Goal: Information Seeking & Learning: Compare options

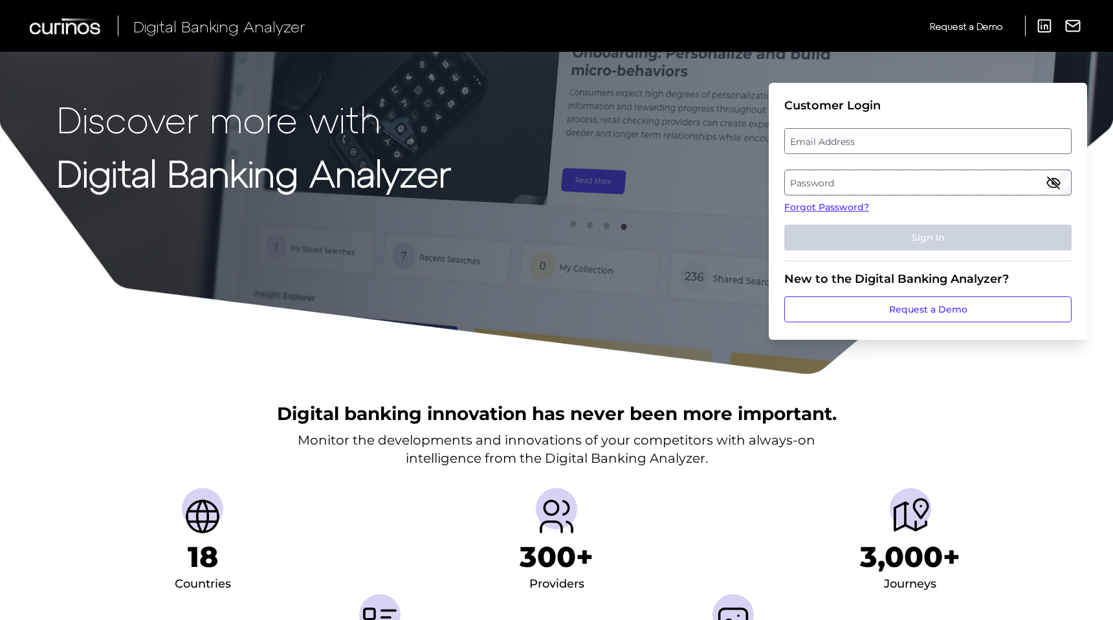
click at [844, 135] on label "Email Address" at bounding box center [927, 140] width 285 height 23
click at [844, 135] on input "email" at bounding box center [927, 141] width 287 height 26
click at [842, 142] on input "Email Address" at bounding box center [927, 141] width 287 height 26
type input "phoenixburba@discover.com"
click at [877, 184] on label "Password" at bounding box center [927, 182] width 285 height 23
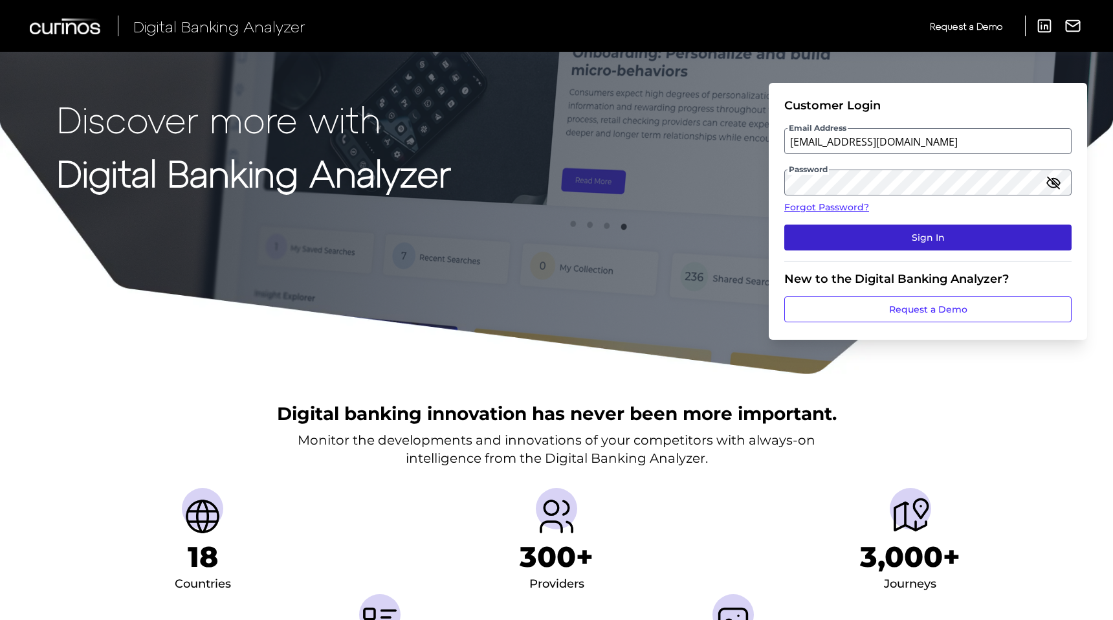
click at [881, 234] on button "Sign In" at bounding box center [927, 237] width 287 height 26
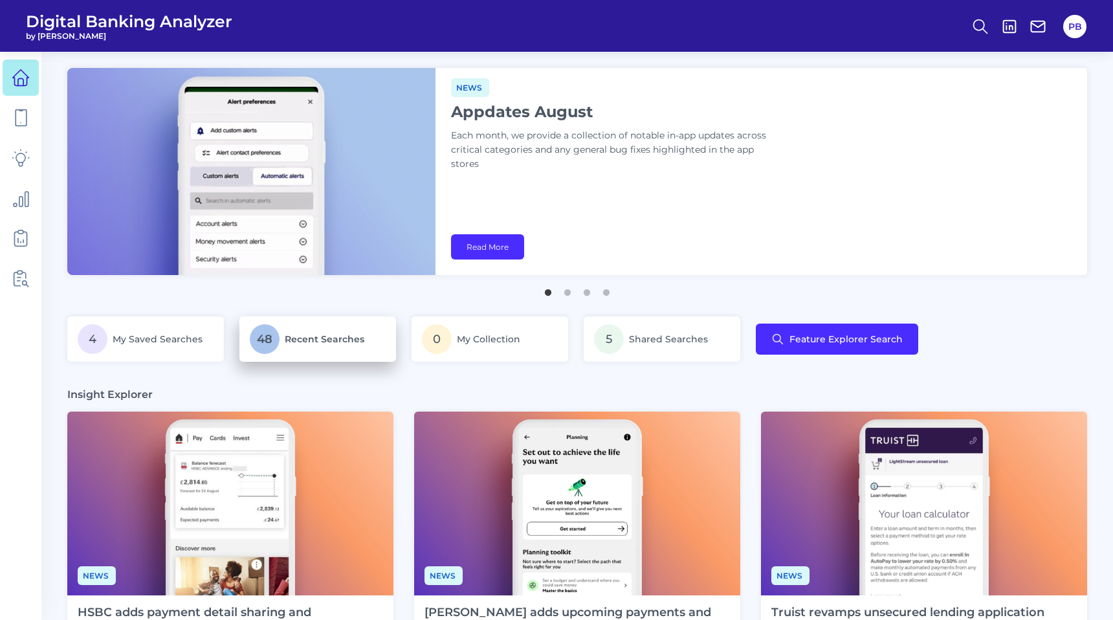
click at [284, 336] on p "48 Recent Searches" at bounding box center [318, 339] width 136 height 30
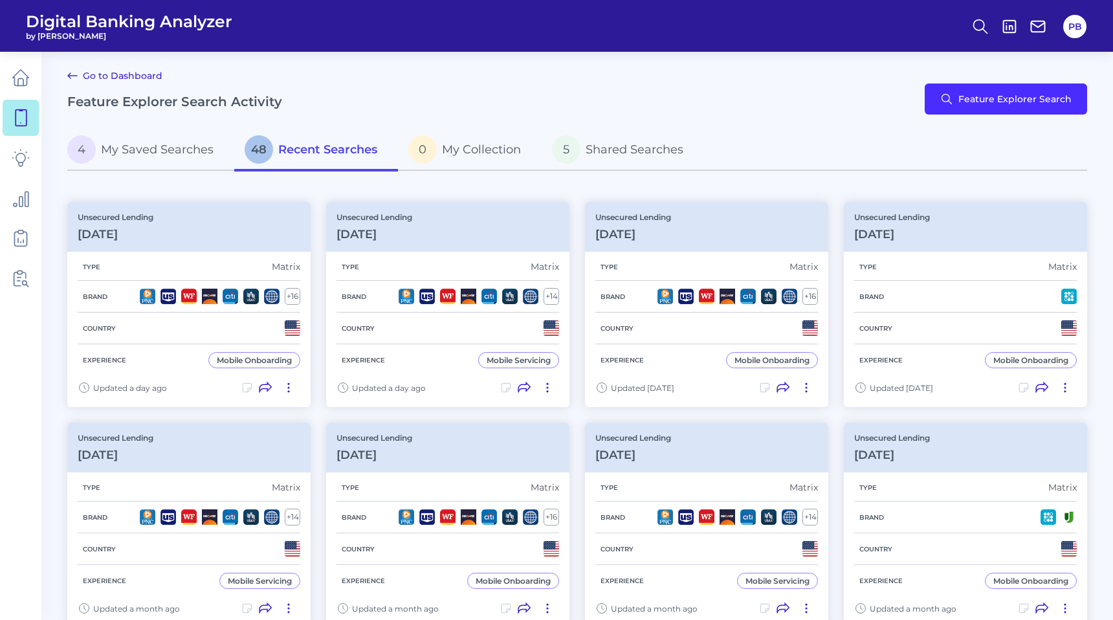
click at [67, 76] on icon at bounding box center [73, 76] width 16 height 16
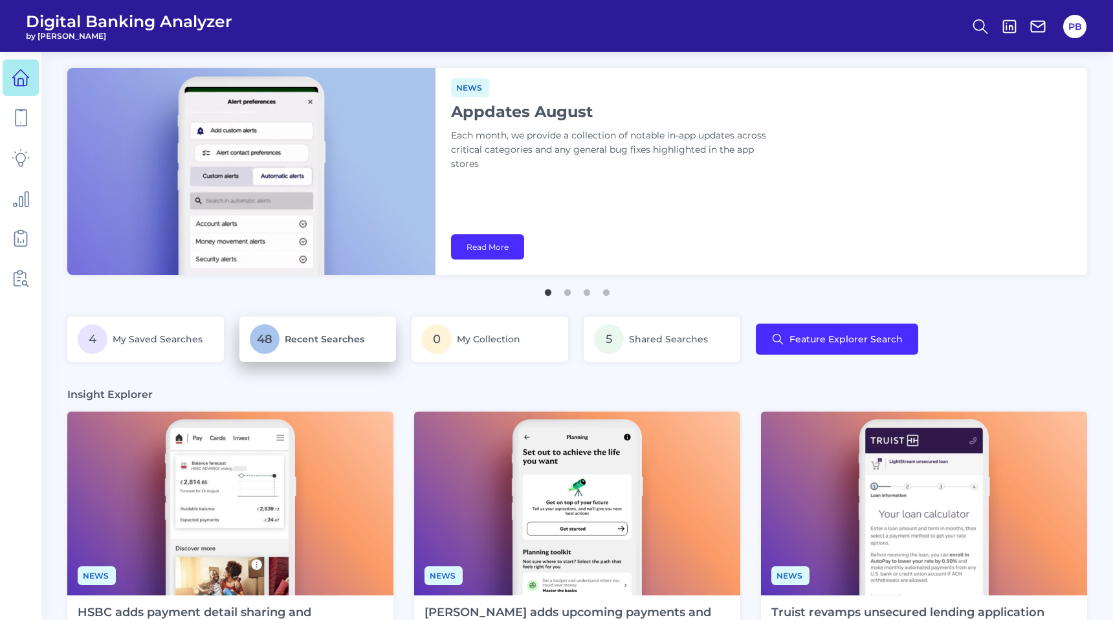
click at [292, 345] on p "48 Recent Searches" at bounding box center [318, 339] width 136 height 30
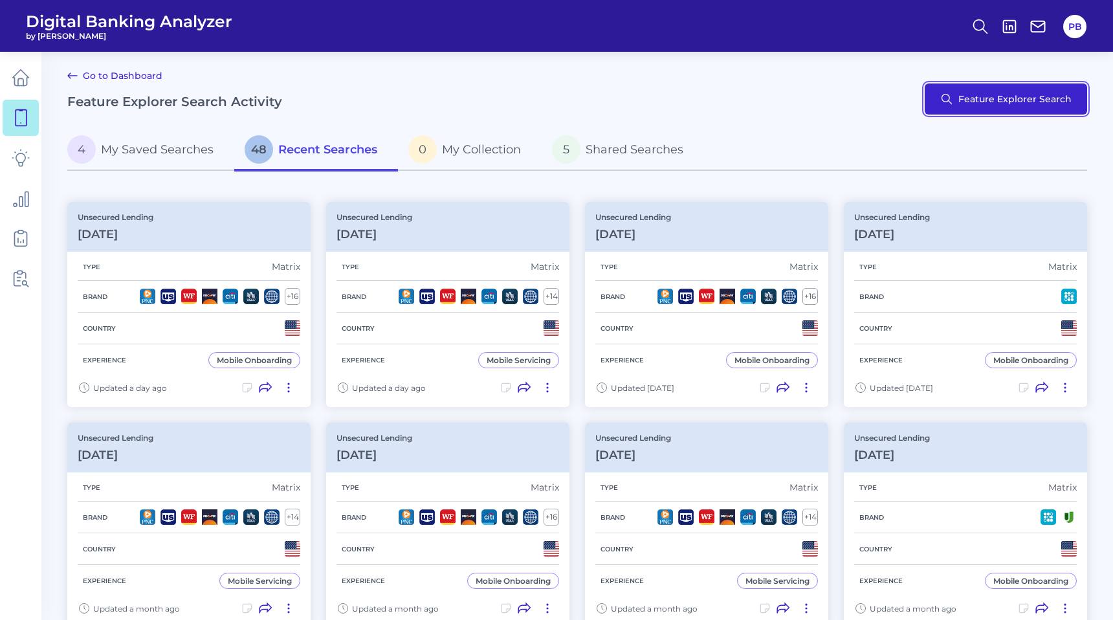
click at [976, 104] on button "Feature Explorer Search" at bounding box center [1006, 98] width 162 height 31
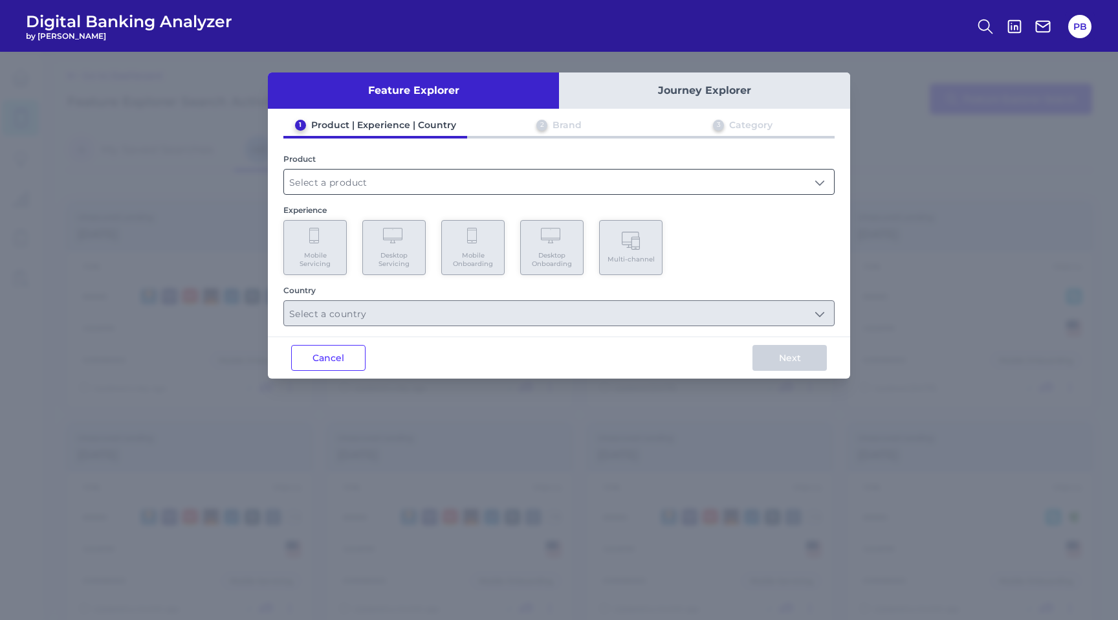
click at [695, 173] on input "text" at bounding box center [559, 182] width 550 height 25
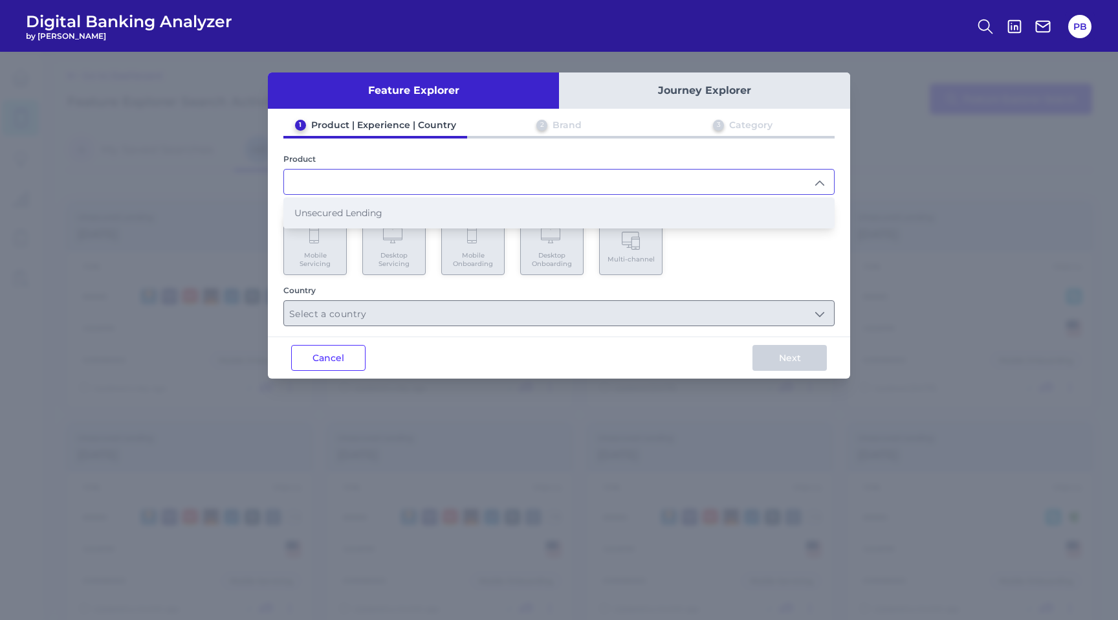
click at [625, 207] on li "Unsecured Lending" at bounding box center [559, 213] width 550 height 30
type input "Unsecured Lending"
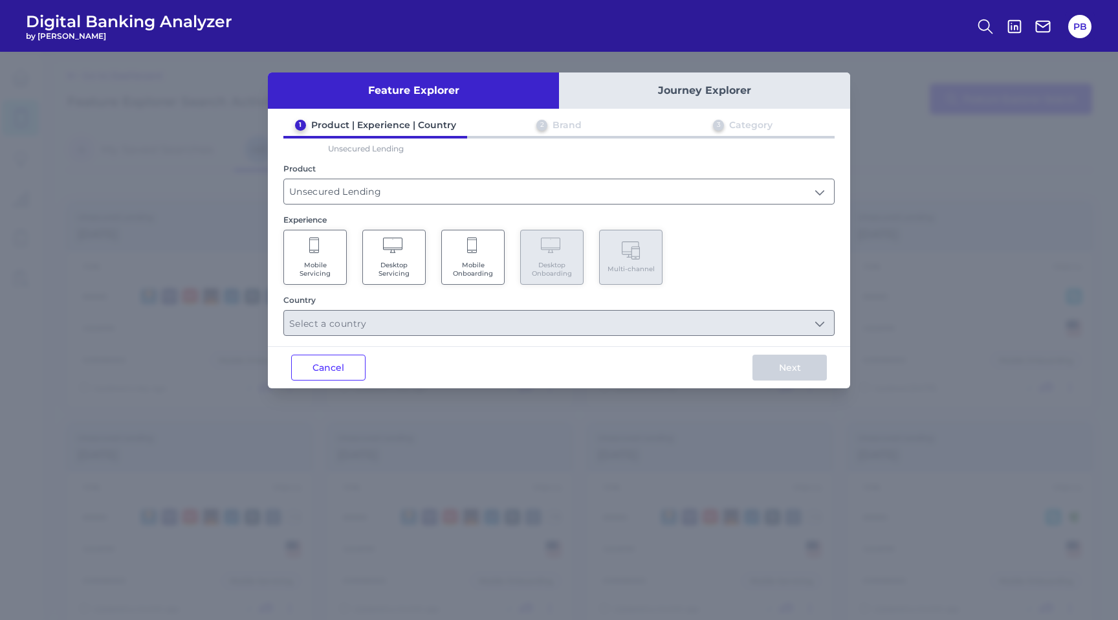
click at [407, 272] on span "Desktop Servicing" at bounding box center [393, 269] width 49 height 17
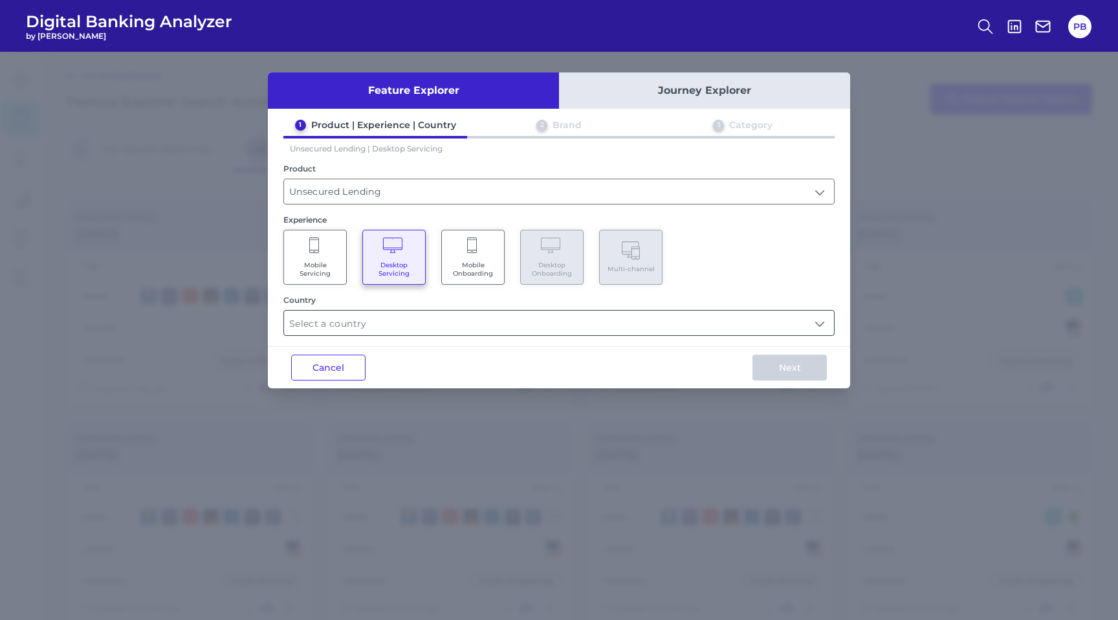
click at [409, 319] on input "text" at bounding box center [559, 323] width 550 height 25
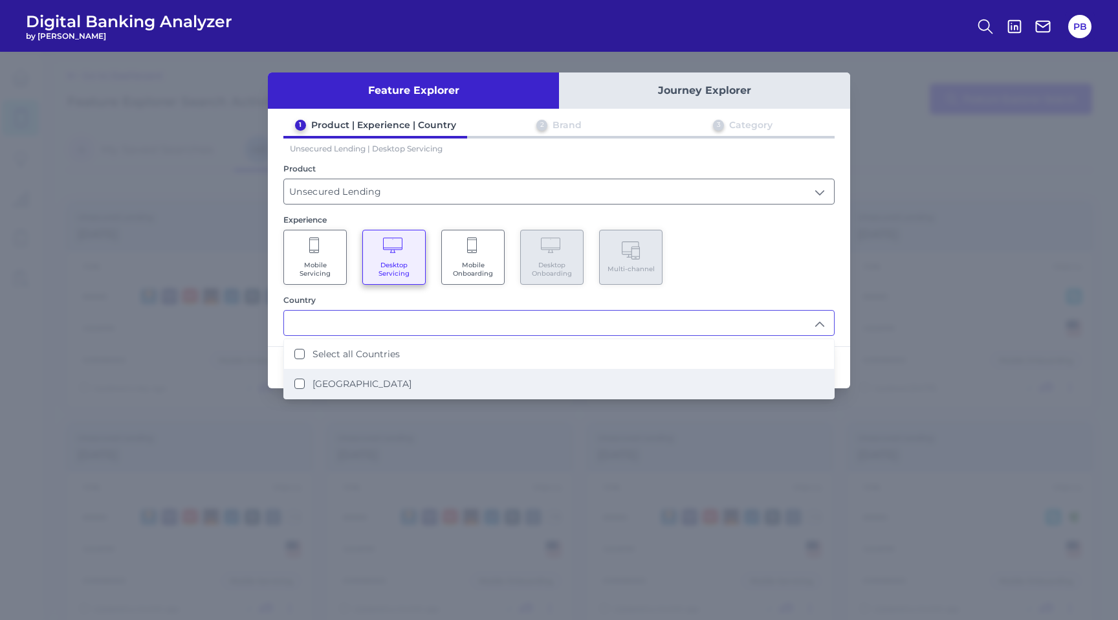
click at [365, 380] on label "United States" at bounding box center [361, 384] width 99 height 12
type input "Select all Countries"
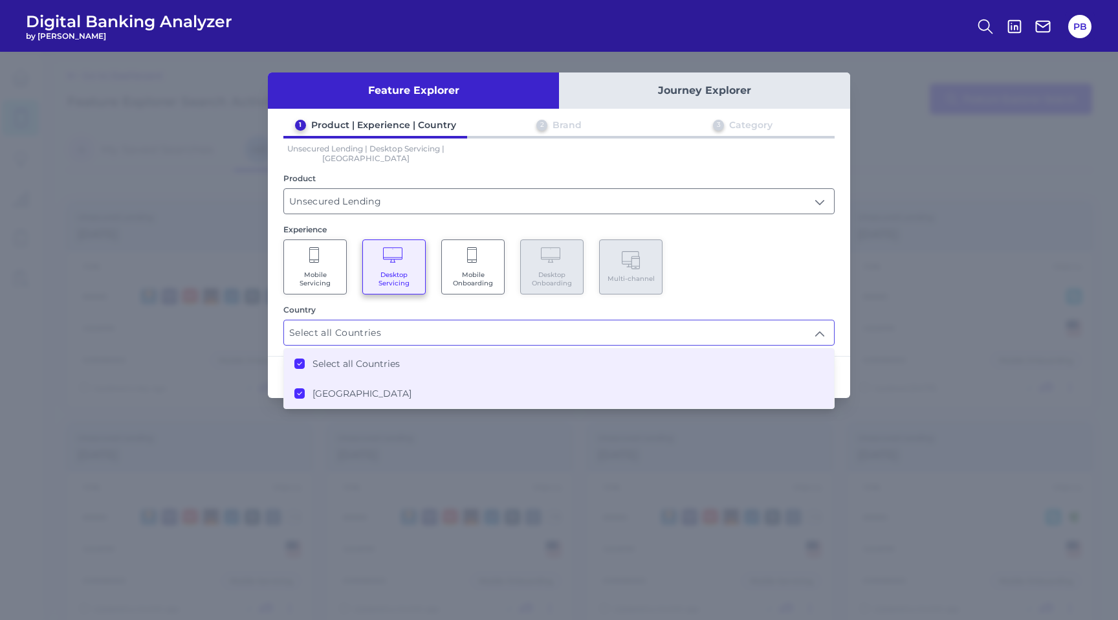
click at [739, 276] on div "Mobile Servicing Desktop Servicing Mobile Onboarding Desktop Onboarding Multi-c…" at bounding box center [558, 266] width 551 height 55
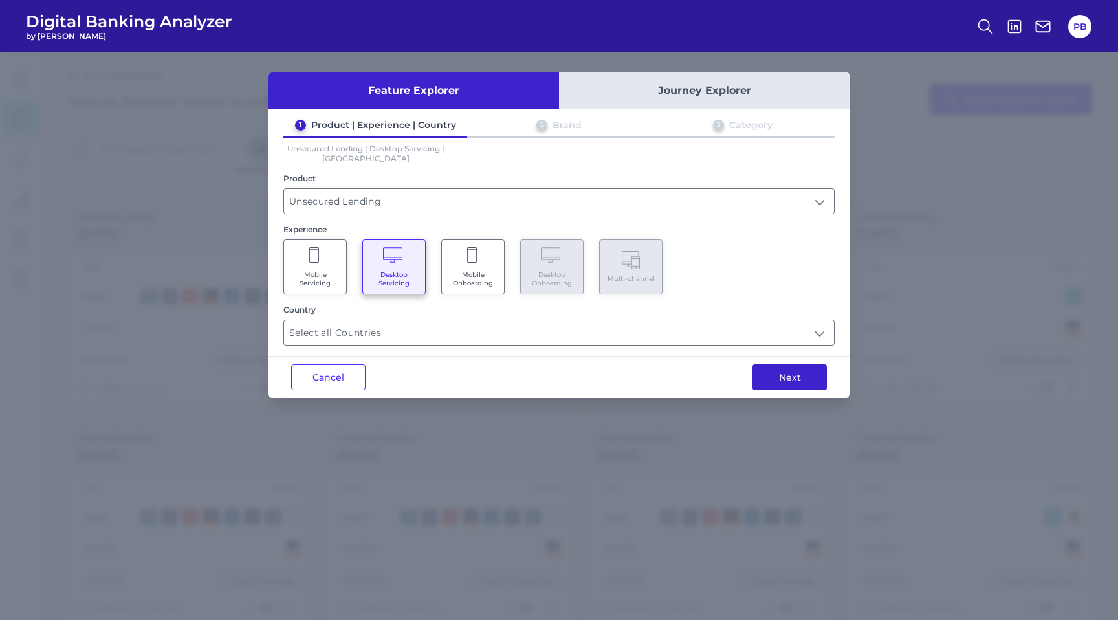
click at [801, 383] on button "Next" at bounding box center [789, 377] width 74 height 26
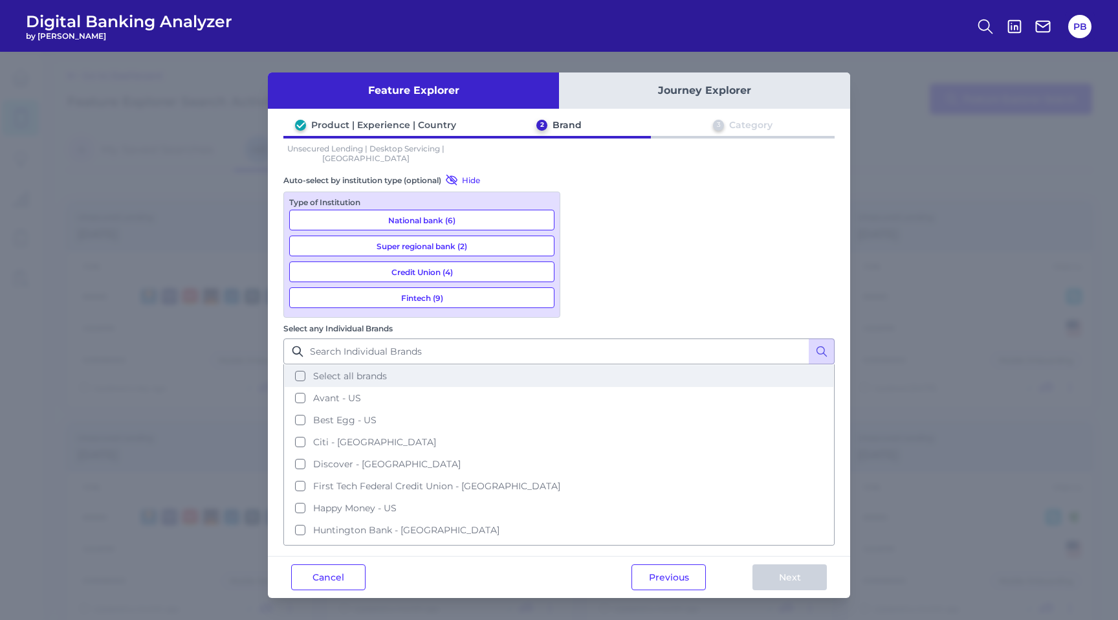
click at [581, 365] on button "Select all brands" at bounding box center [559, 376] width 549 height 22
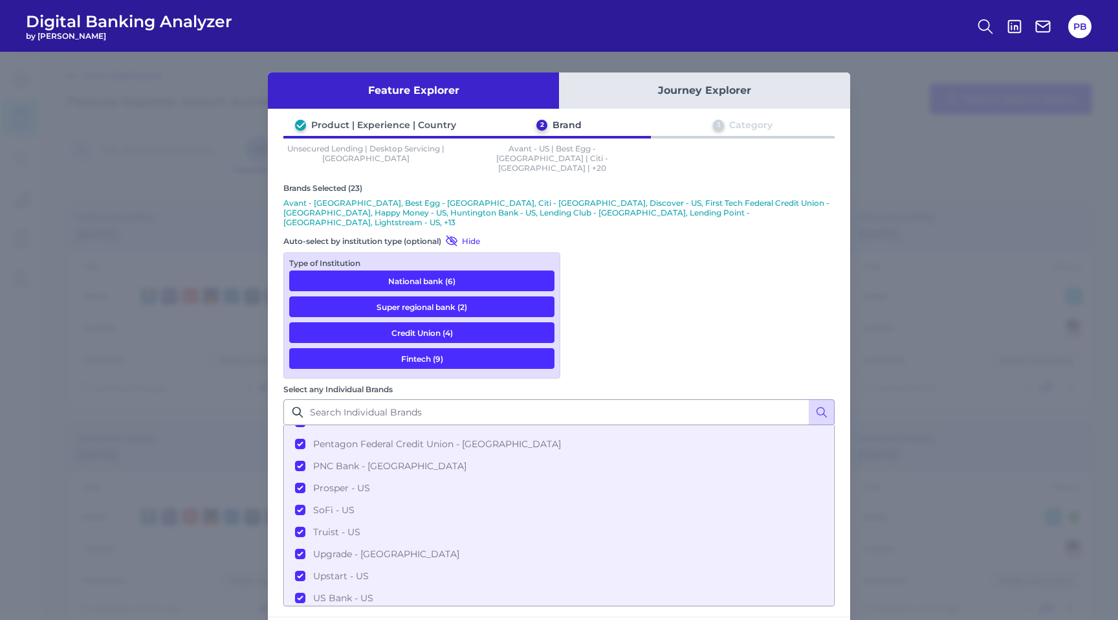
scroll to position [333, 0]
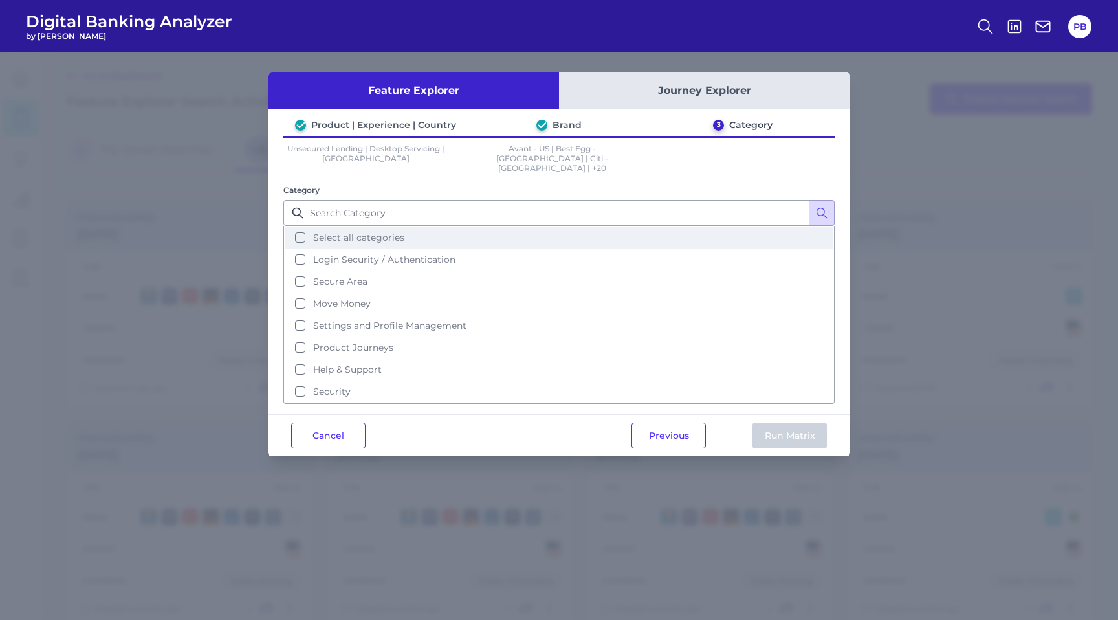
click at [300, 228] on button "Select all categories" at bounding box center [559, 237] width 549 height 22
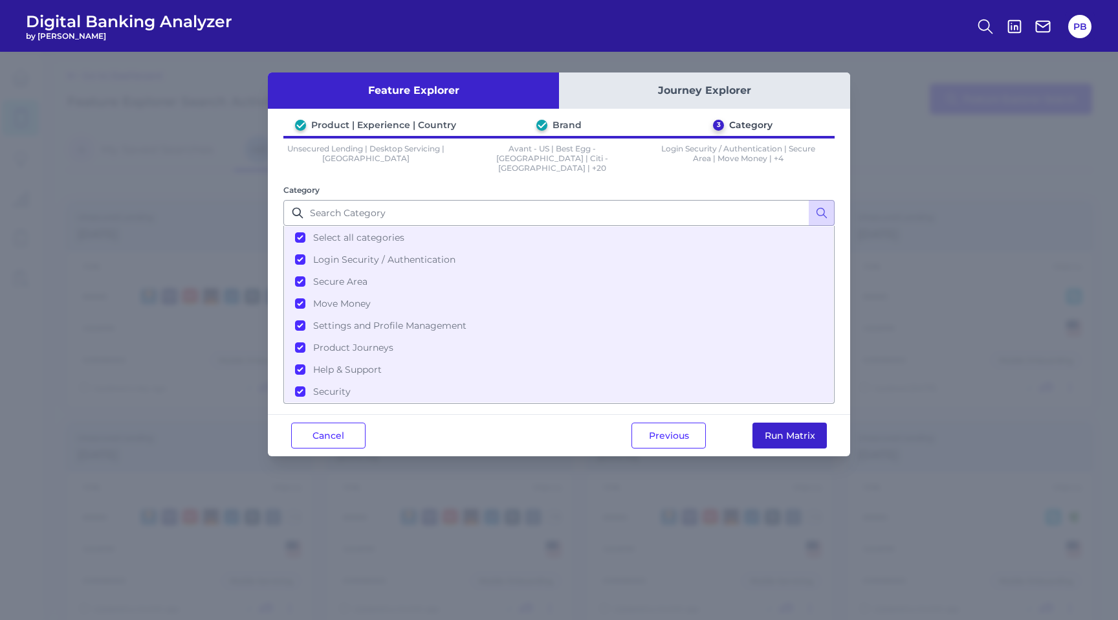
click at [803, 422] on button "Run Matrix" at bounding box center [789, 435] width 74 height 26
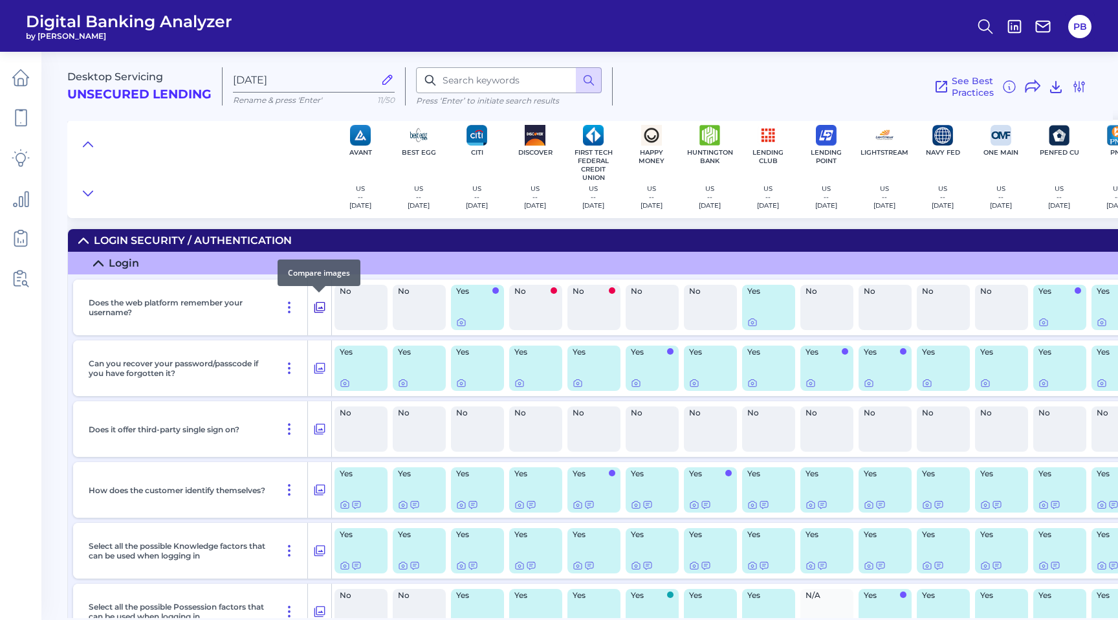
click at [320, 305] on icon at bounding box center [319, 308] width 13 height 16
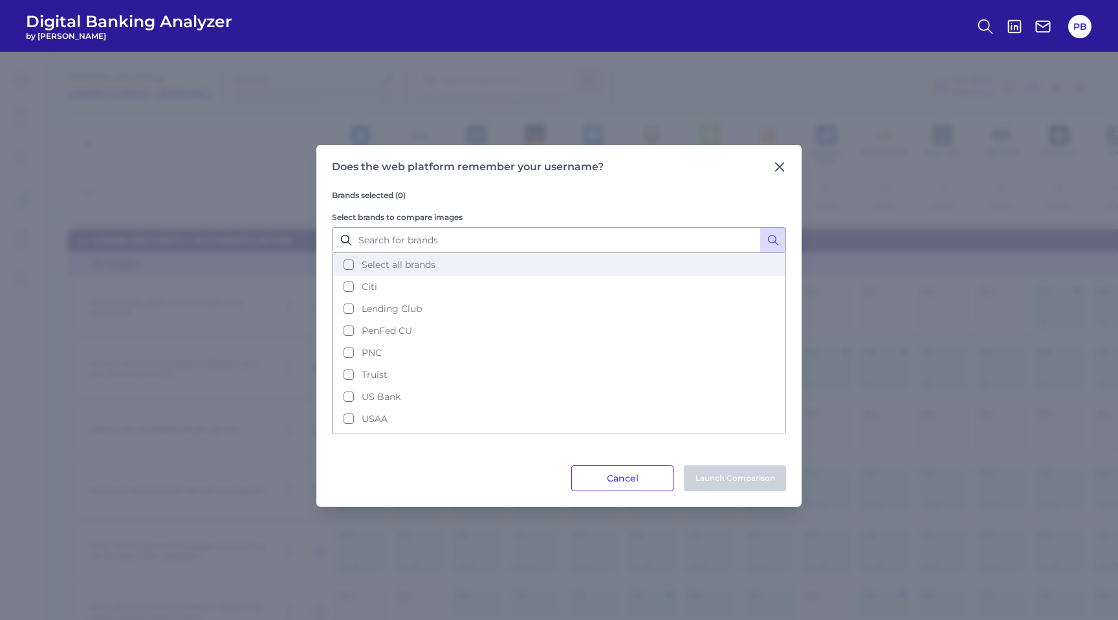
click at [346, 265] on button "Select all brands" at bounding box center [559, 265] width 452 height 22
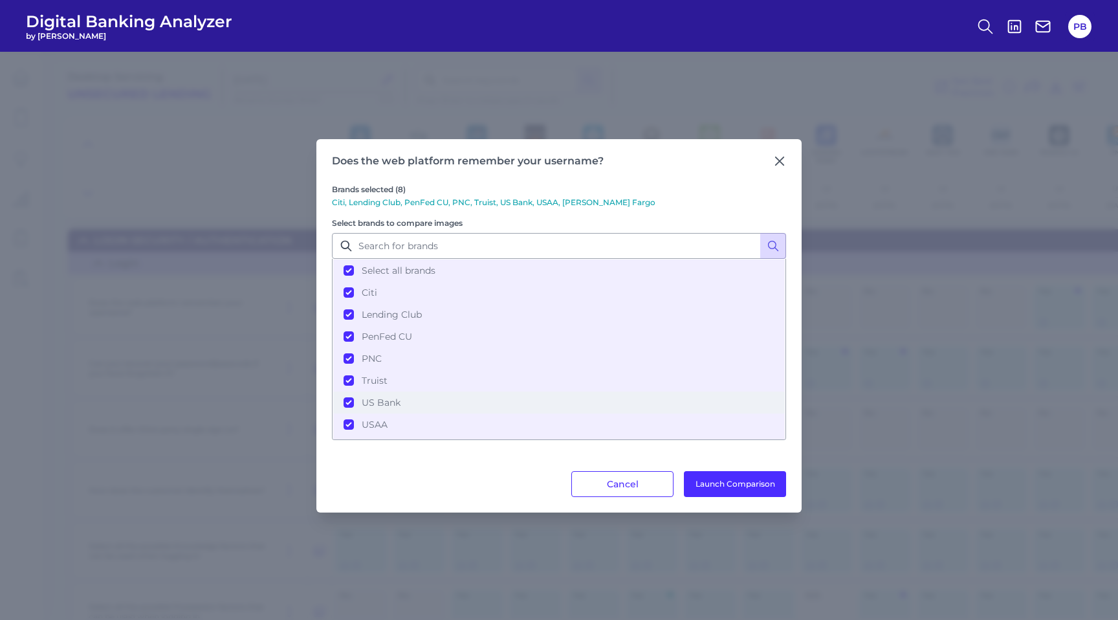
scroll to position [13, 0]
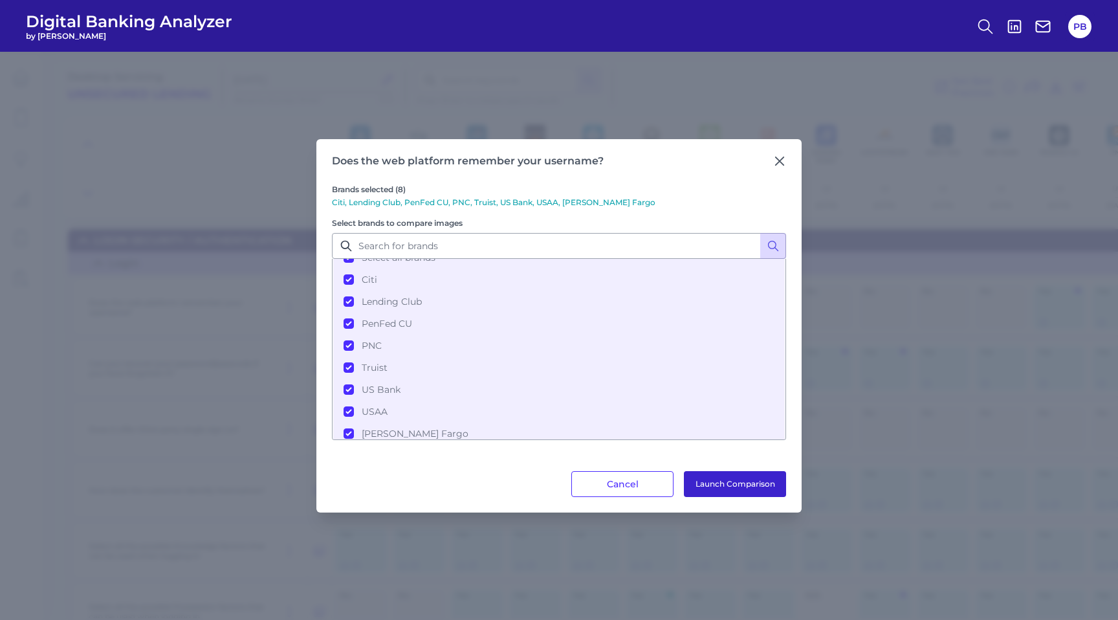
click at [750, 475] on button "Launch Comparison" at bounding box center [735, 484] width 102 height 26
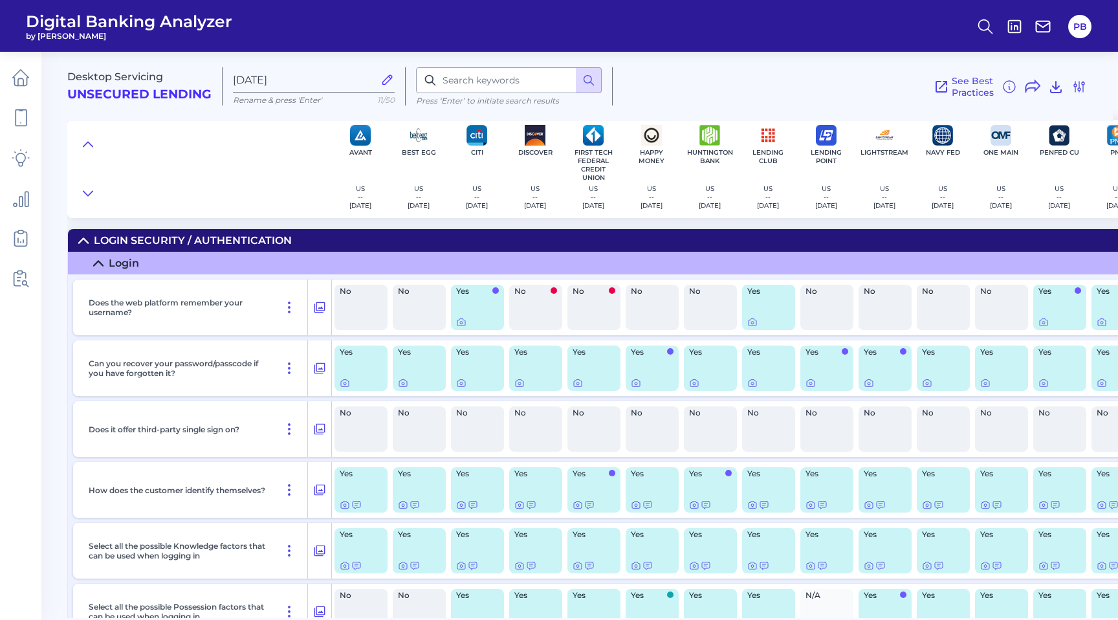
click at [95, 259] on icon at bounding box center [98, 263] width 10 height 10
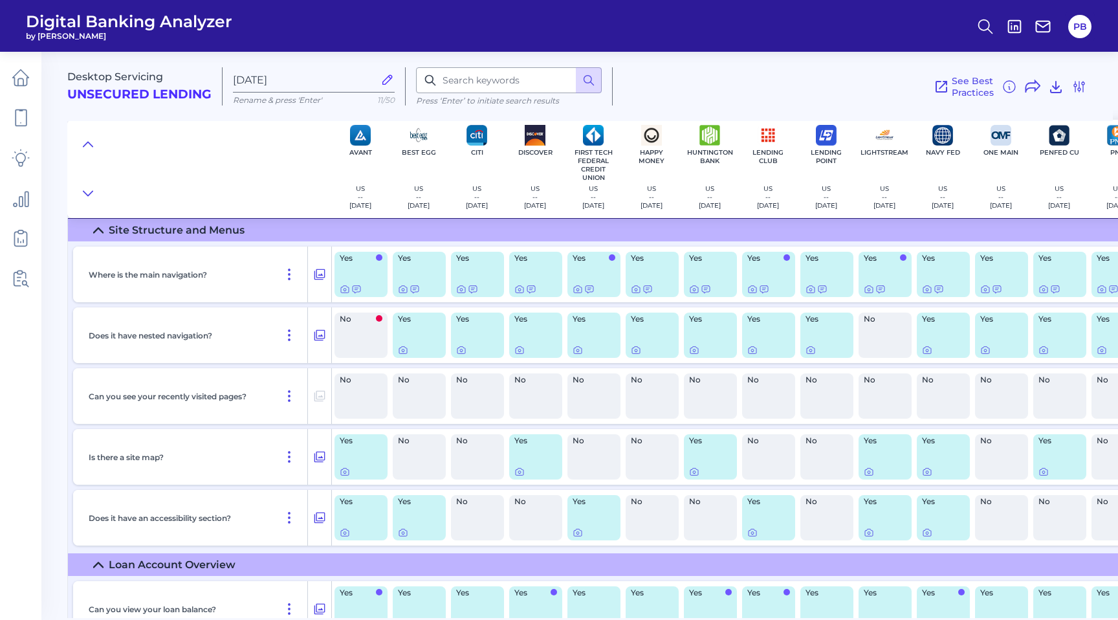
scroll to position [0, 0]
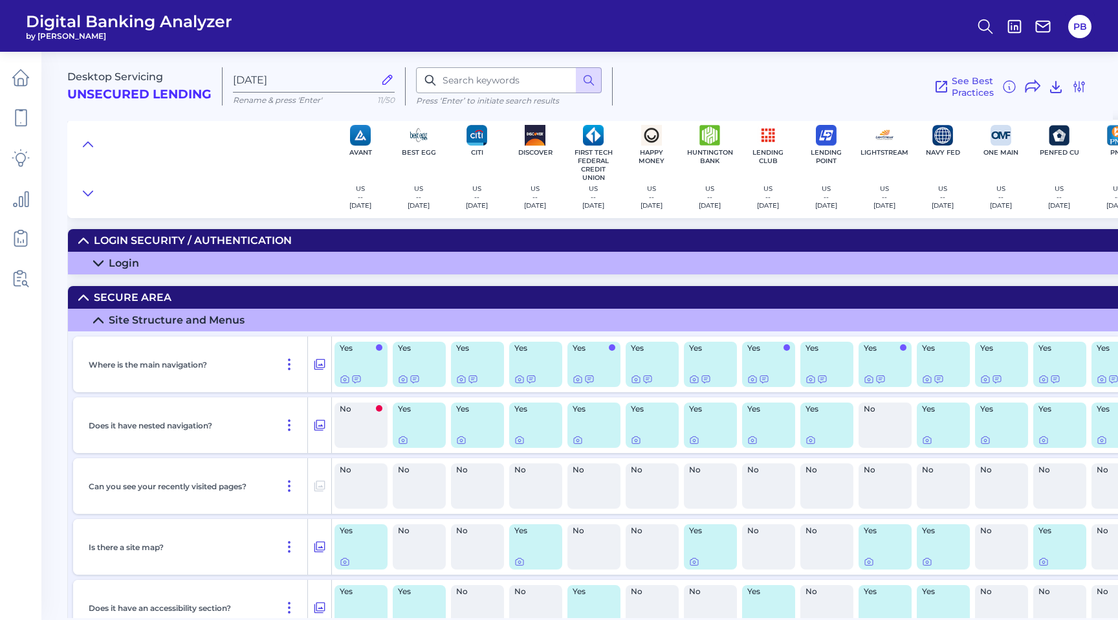
click at [95, 315] on icon at bounding box center [98, 320] width 10 height 10
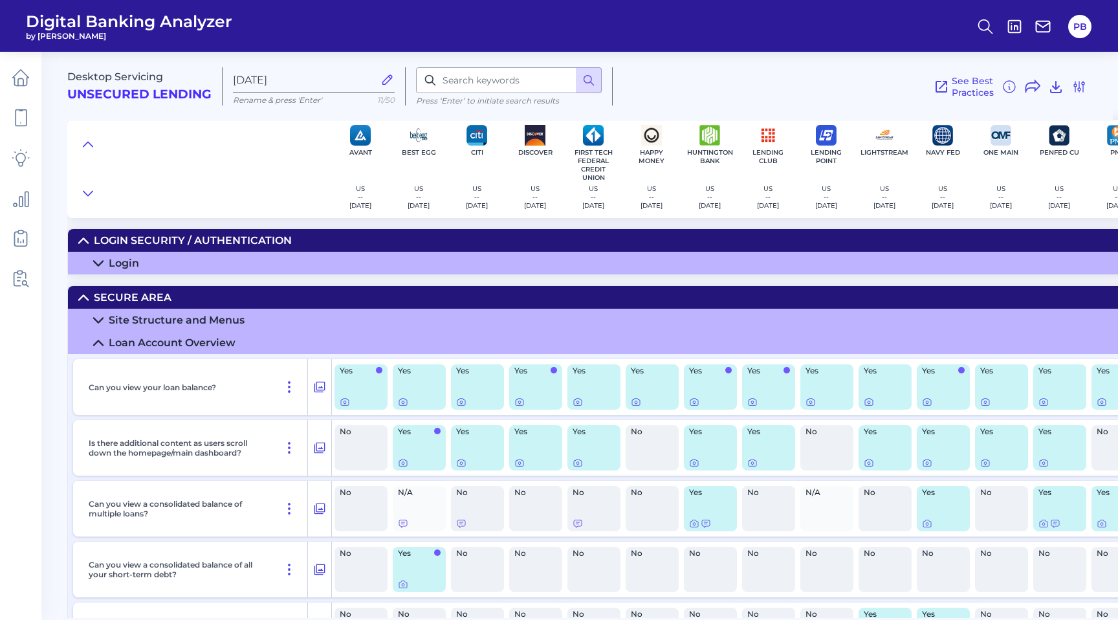
click at [100, 338] on icon at bounding box center [98, 343] width 10 height 10
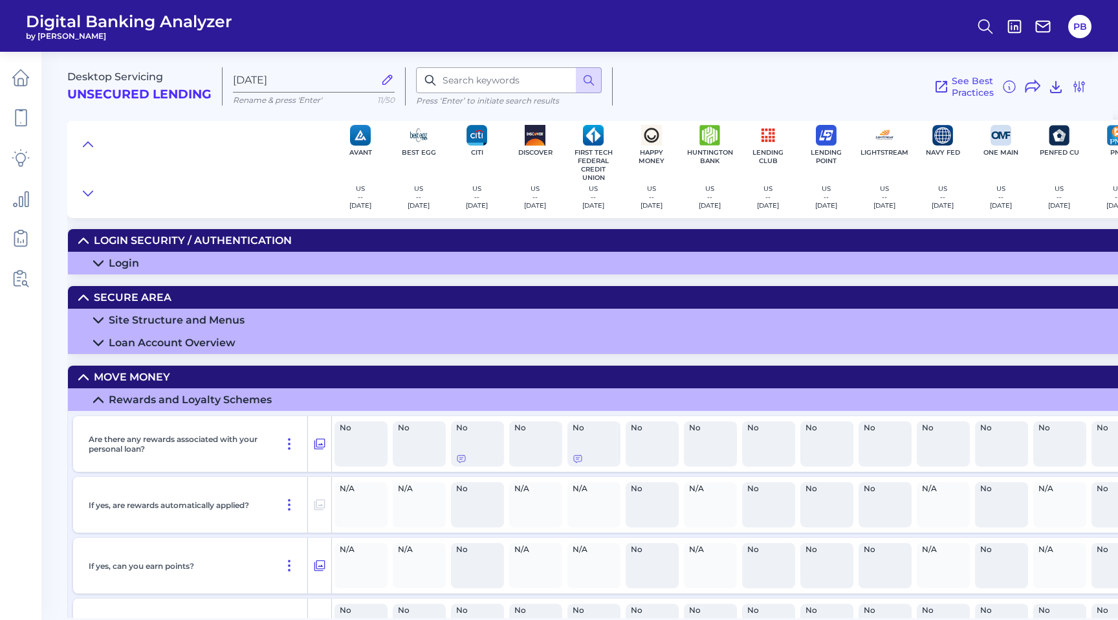
click at [101, 399] on icon at bounding box center [98, 400] width 10 height 10
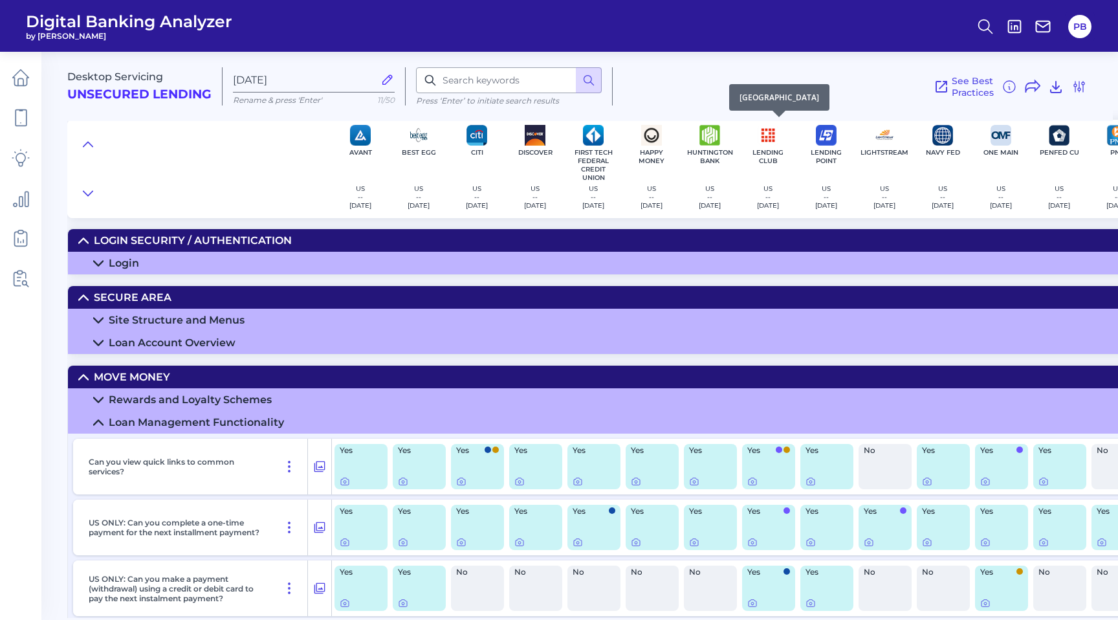
click at [774, 139] on img at bounding box center [768, 135] width 21 height 21
click at [775, 195] on p "--" at bounding box center [768, 197] width 22 height 8
click at [96, 315] on icon at bounding box center [98, 320] width 10 height 10
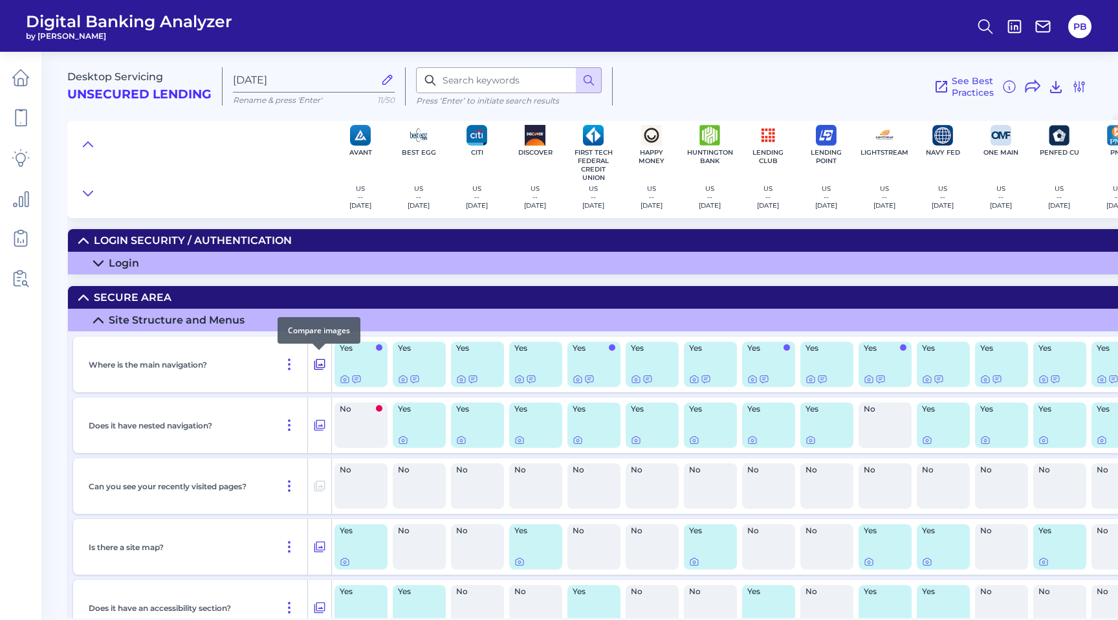
click at [318, 360] on icon at bounding box center [319, 364] width 13 height 16
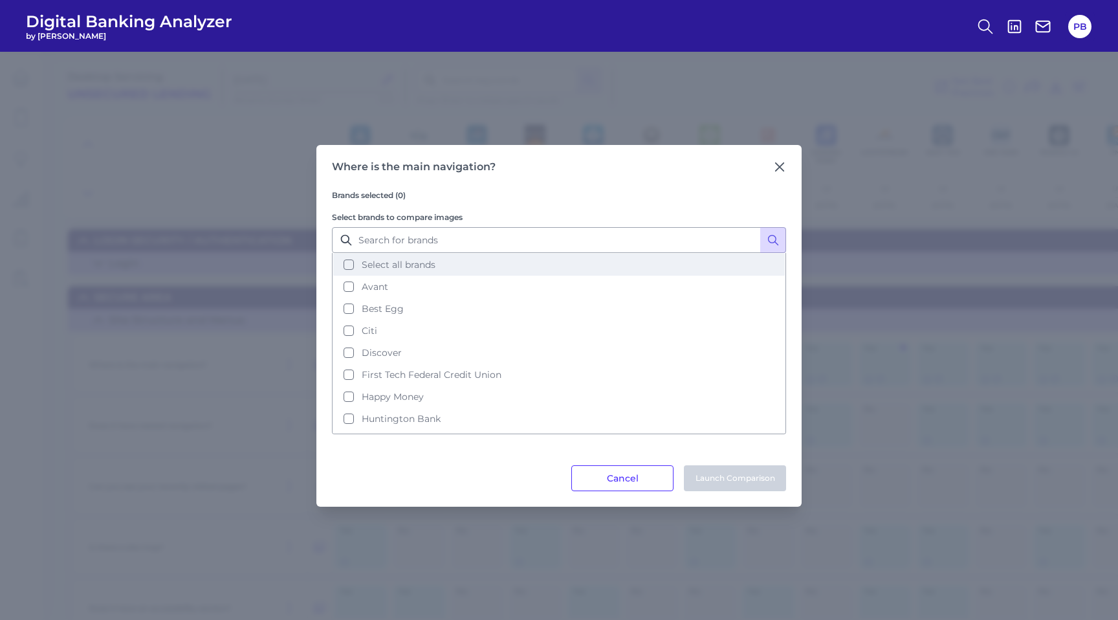
click at [351, 264] on button "Select all brands" at bounding box center [559, 265] width 452 height 22
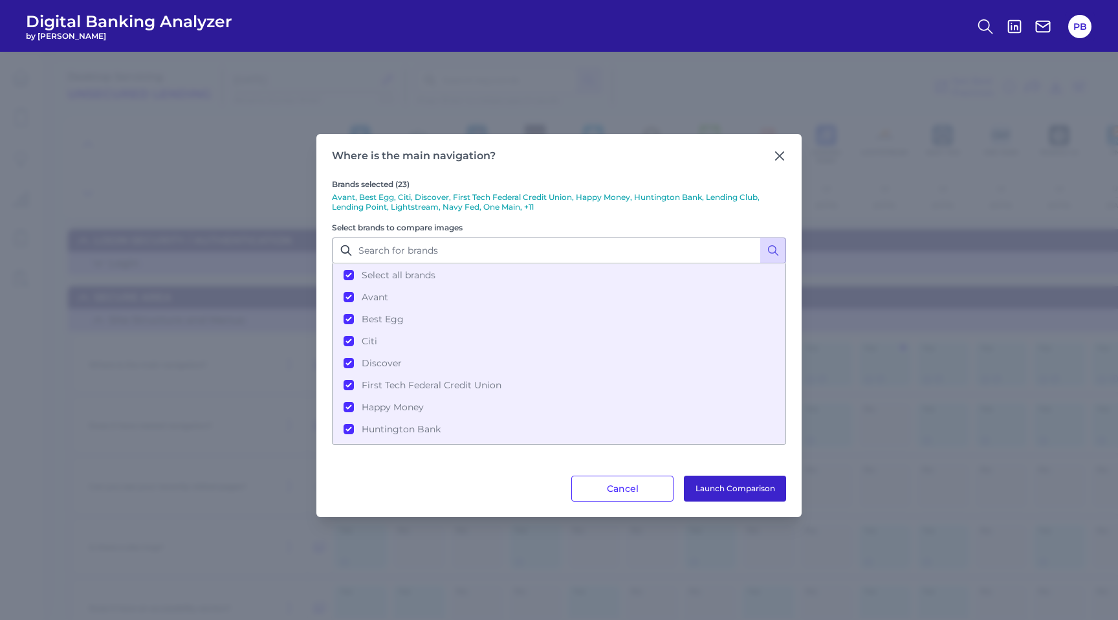
click at [718, 481] on button "Launch Comparison" at bounding box center [735, 489] width 102 height 26
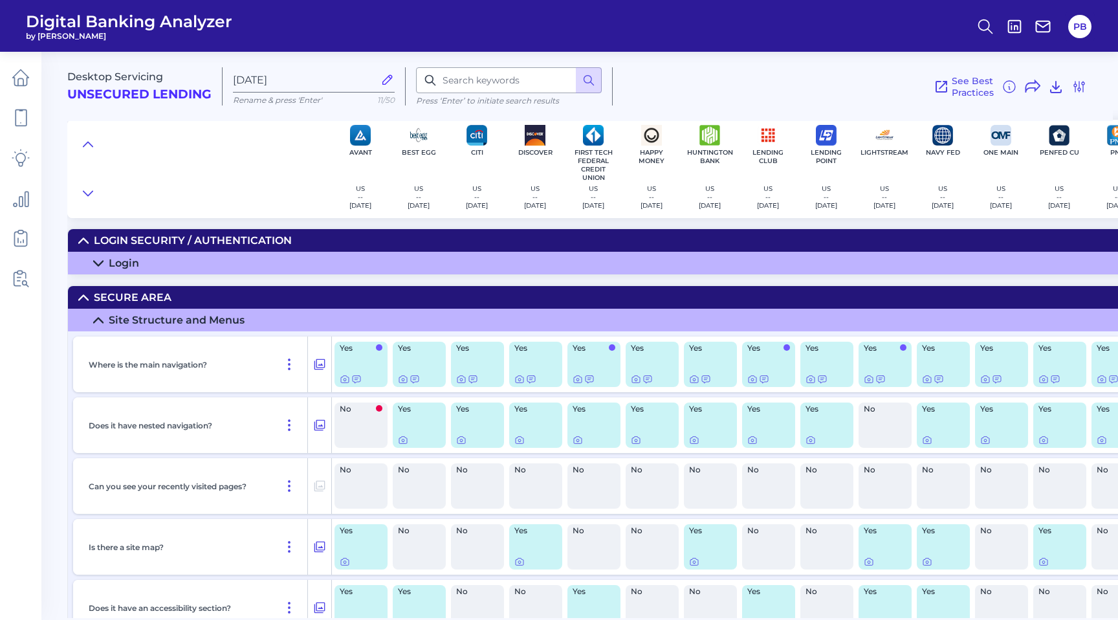
click at [99, 318] on icon at bounding box center [98, 320] width 9 height 5
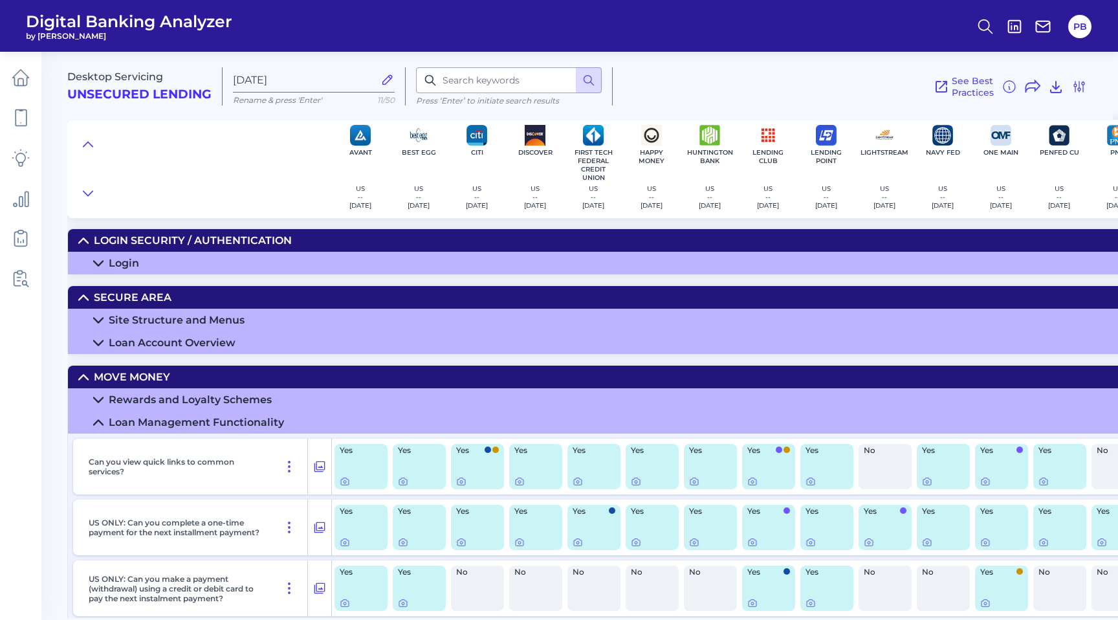
click at [102, 344] on icon at bounding box center [98, 343] width 10 height 10
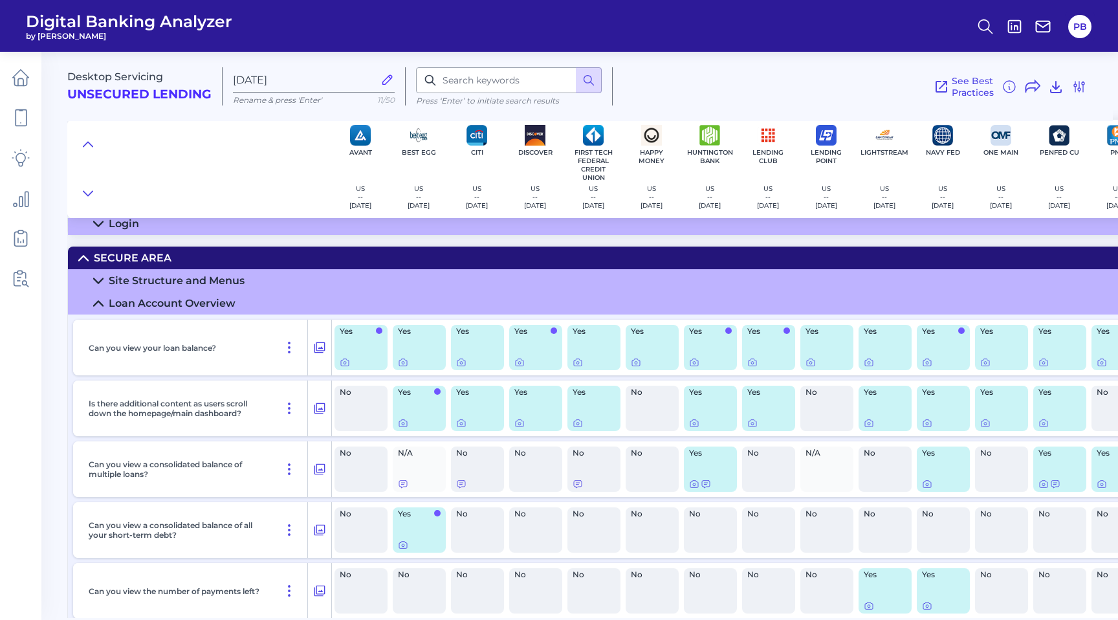
scroll to position [53, 0]
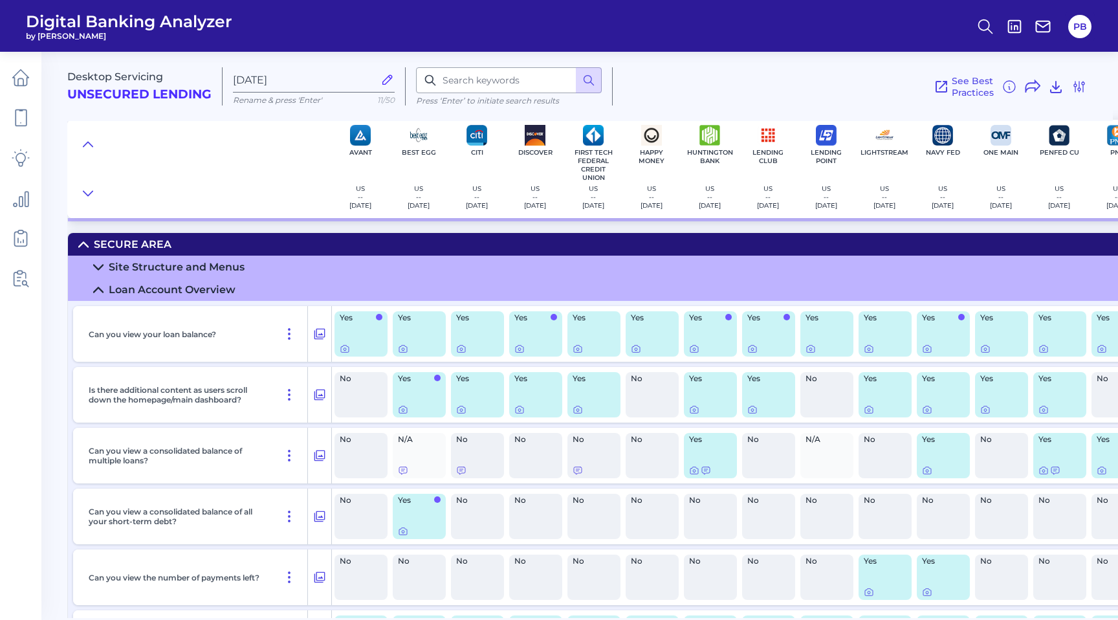
click at [100, 285] on icon at bounding box center [98, 290] width 10 height 10
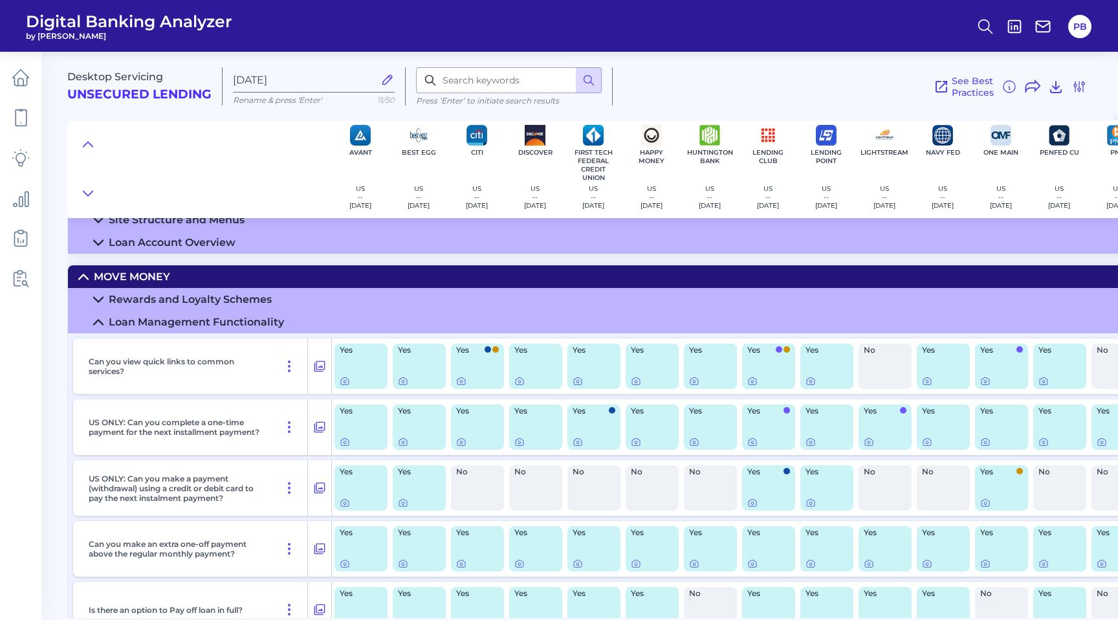
scroll to position [110, 0]
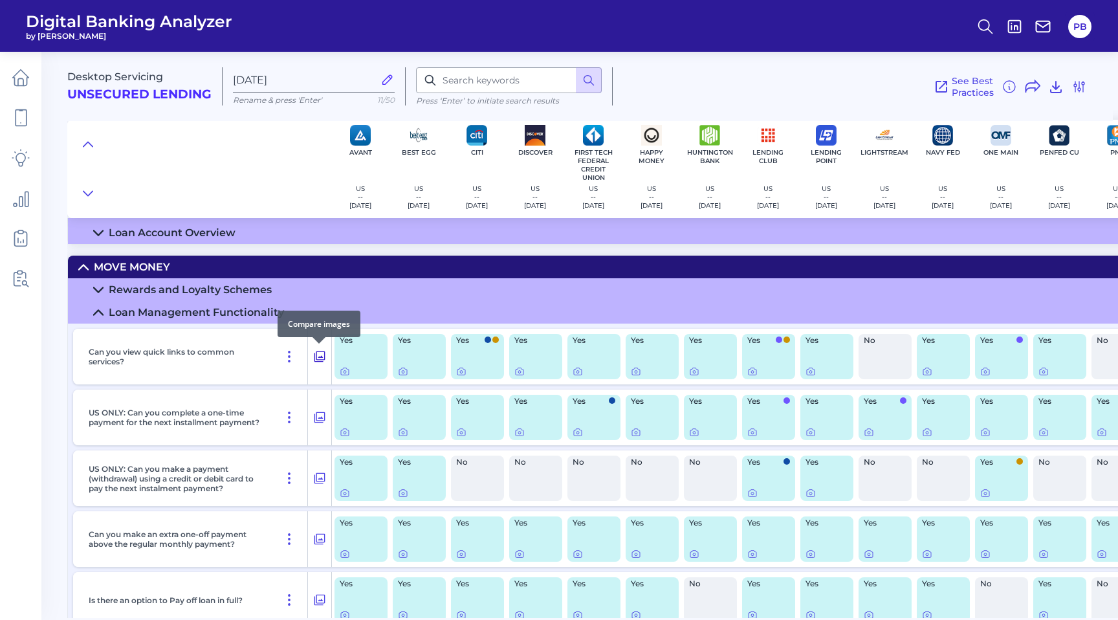
click at [320, 355] on icon at bounding box center [319, 357] width 13 height 16
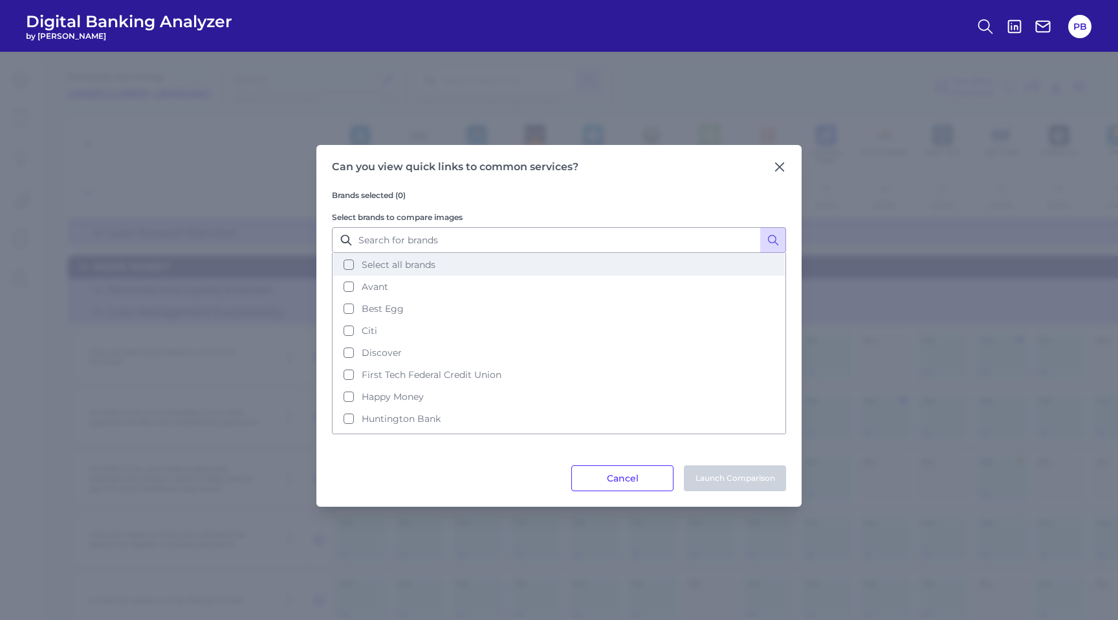
click at [350, 267] on button "Select all brands" at bounding box center [559, 265] width 452 height 22
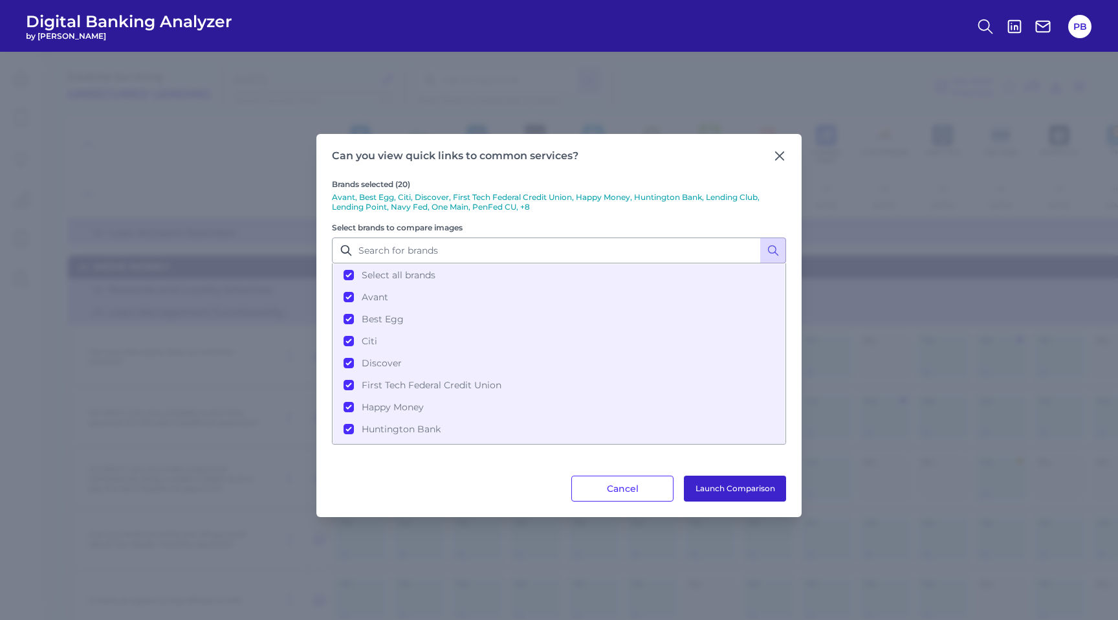
click at [713, 485] on button "Launch Comparison" at bounding box center [735, 489] width 102 height 26
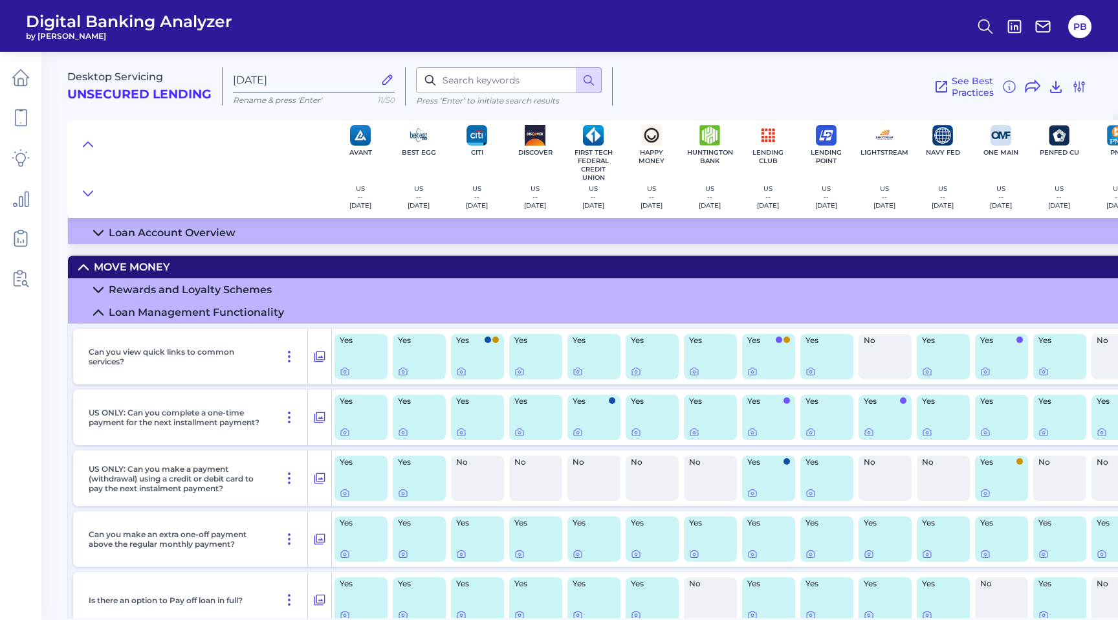
click at [90, 308] on summary "Loan Management Functionality" at bounding box center [869, 312] width 1603 height 23
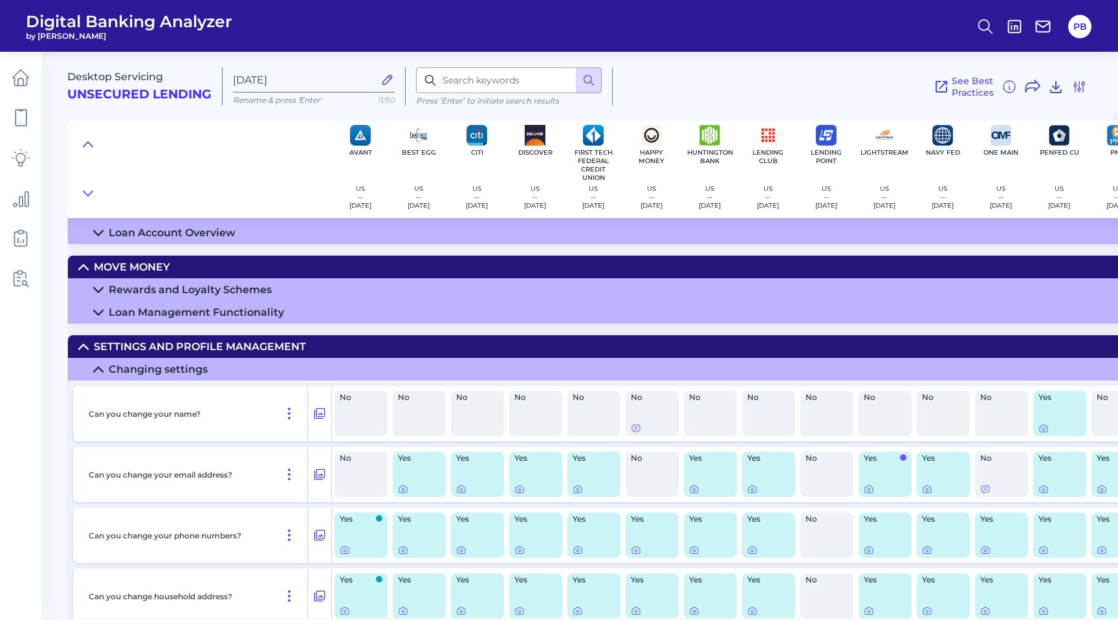
click at [98, 370] on icon at bounding box center [98, 369] width 10 height 10
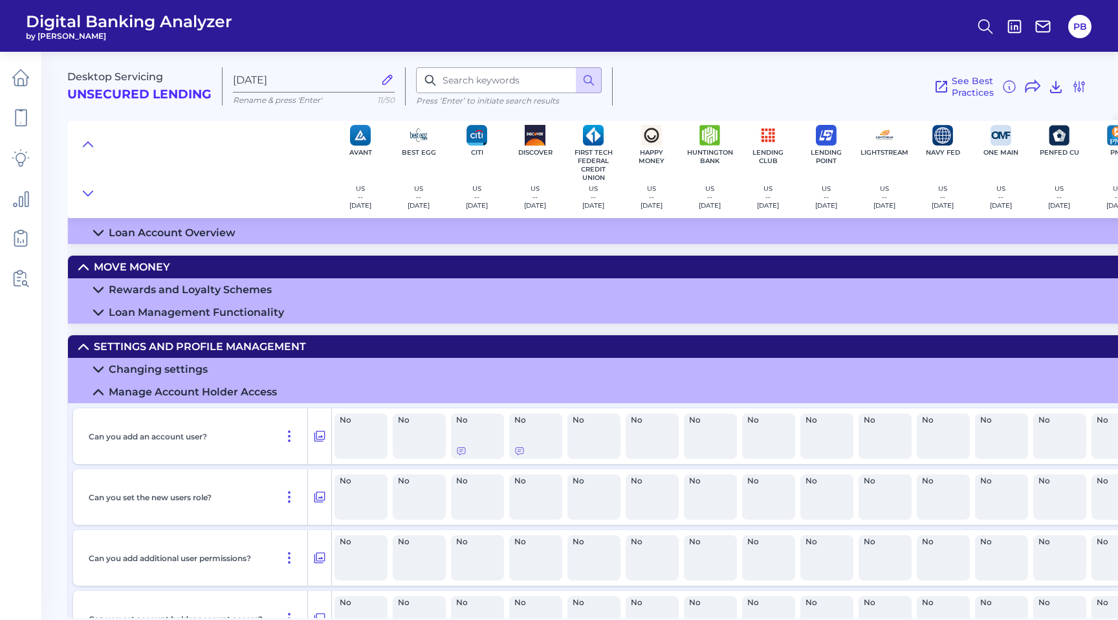
click at [96, 395] on icon at bounding box center [98, 392] width 10 height 10
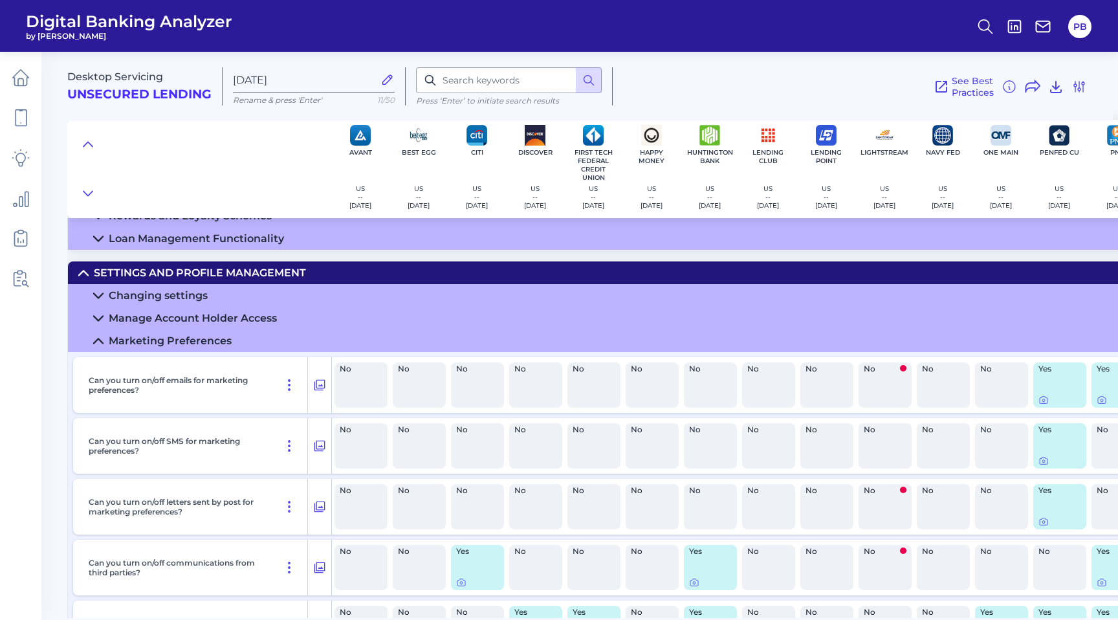
scroll to position [227, 0]
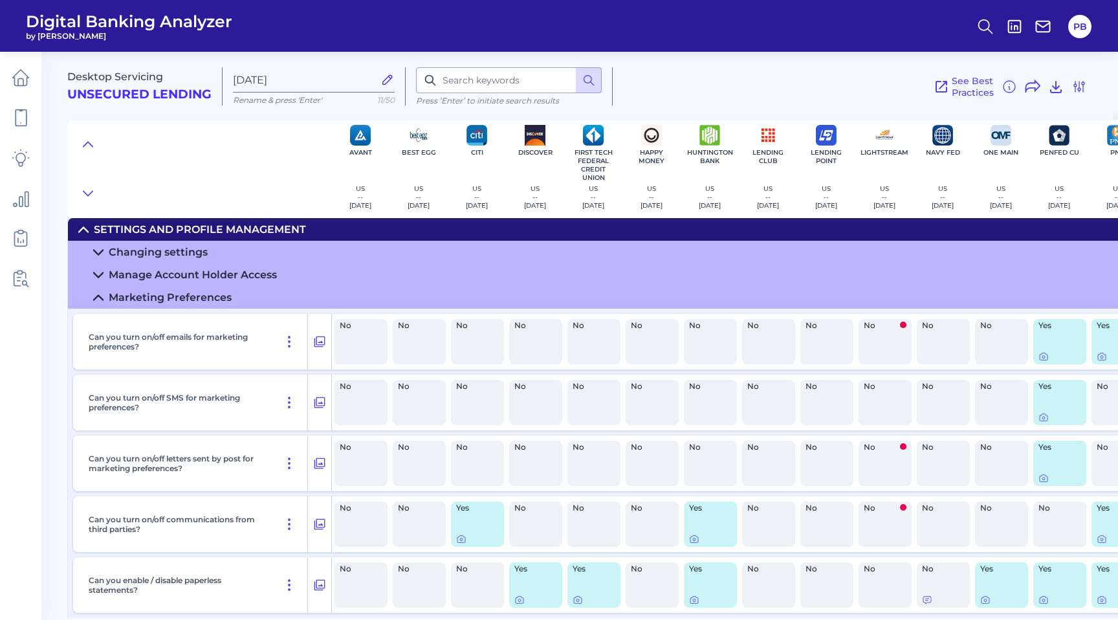
click at [96, 300] on icon at bounding box center [98, 297] width 10 height 10
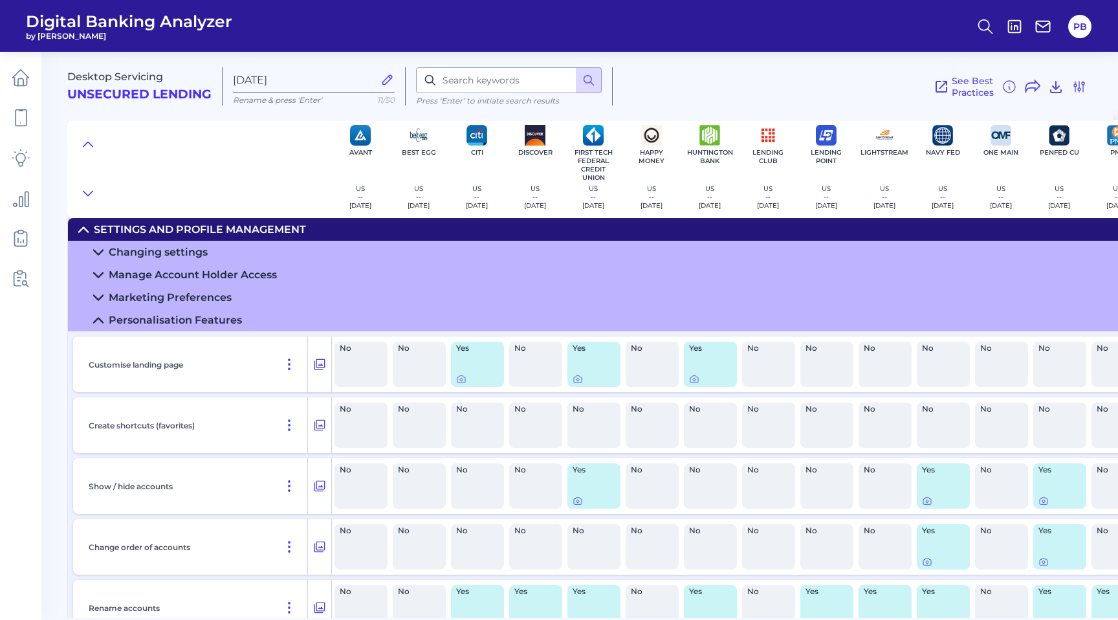
click at [100, 320] on icon at bounding box center [98, 320] width 9 height 5
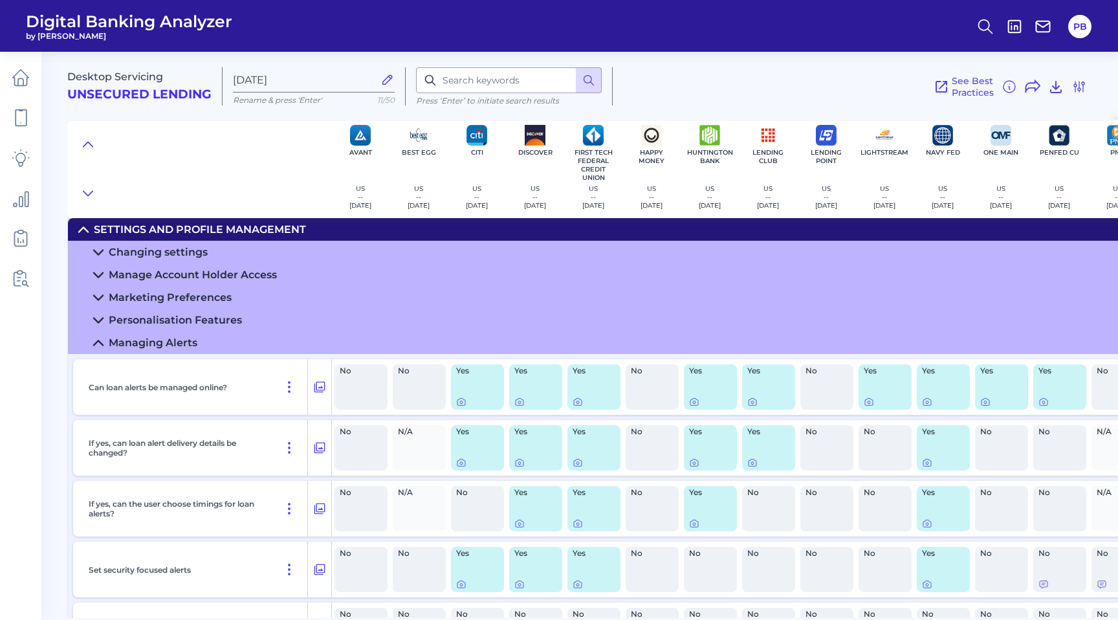
click at [100, 344] on icon at bounding box center [98, 342] width 9 height 5
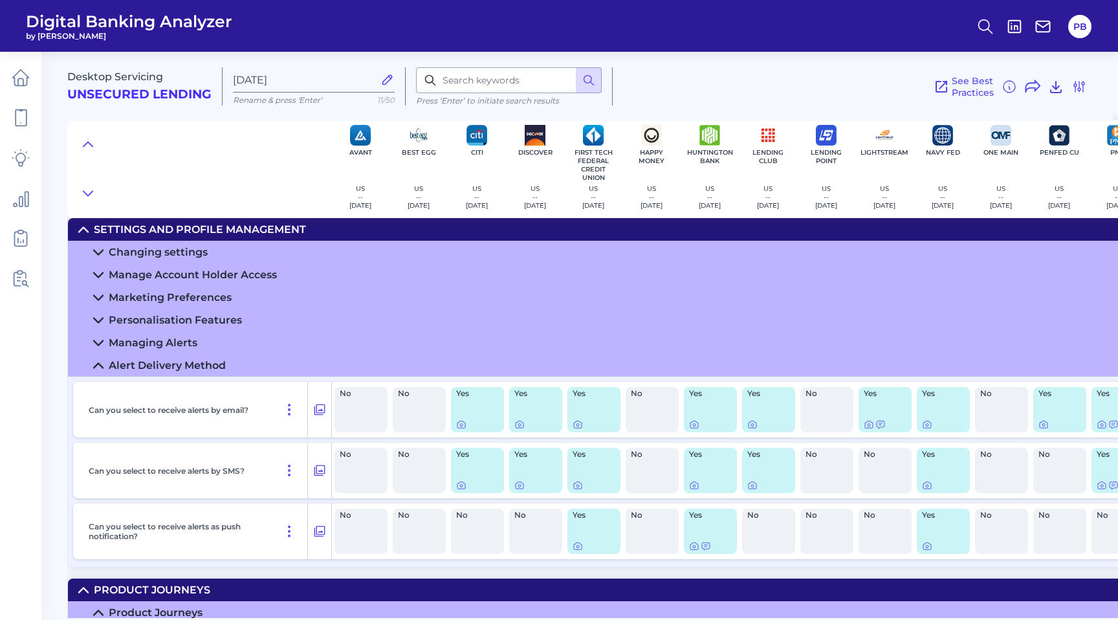
click at [104, 369] on summary "Alert Delivery Method" at bounding box center [869, 365] width 1603 height 23
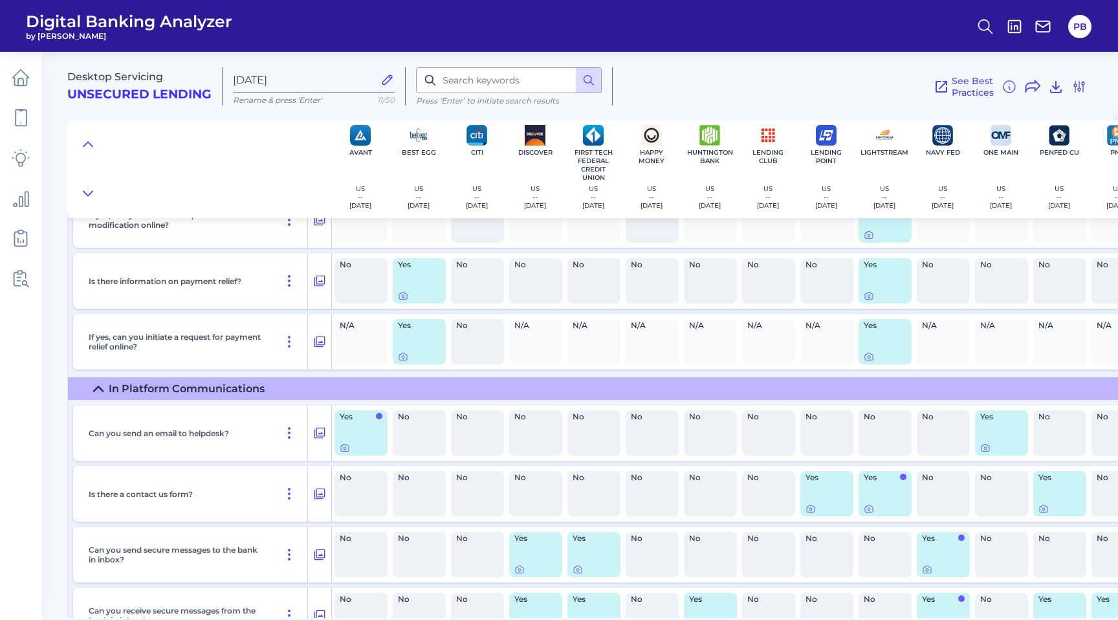
scroll to position [1855, 0]
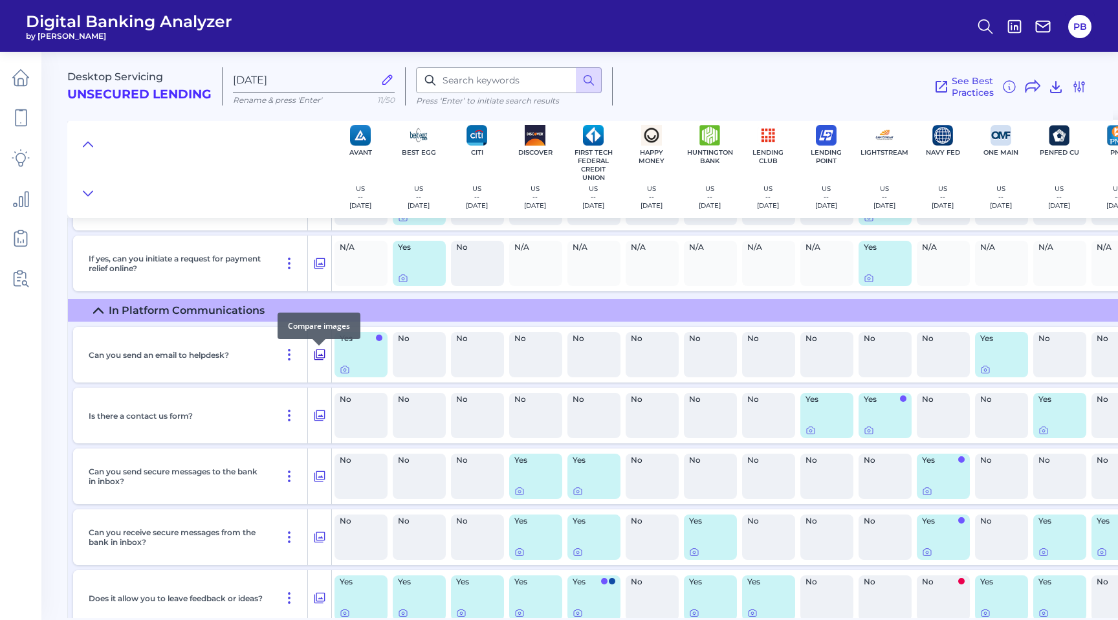
click at [318, 360] on icon at bounding box center [319, 354] width 11 height 11
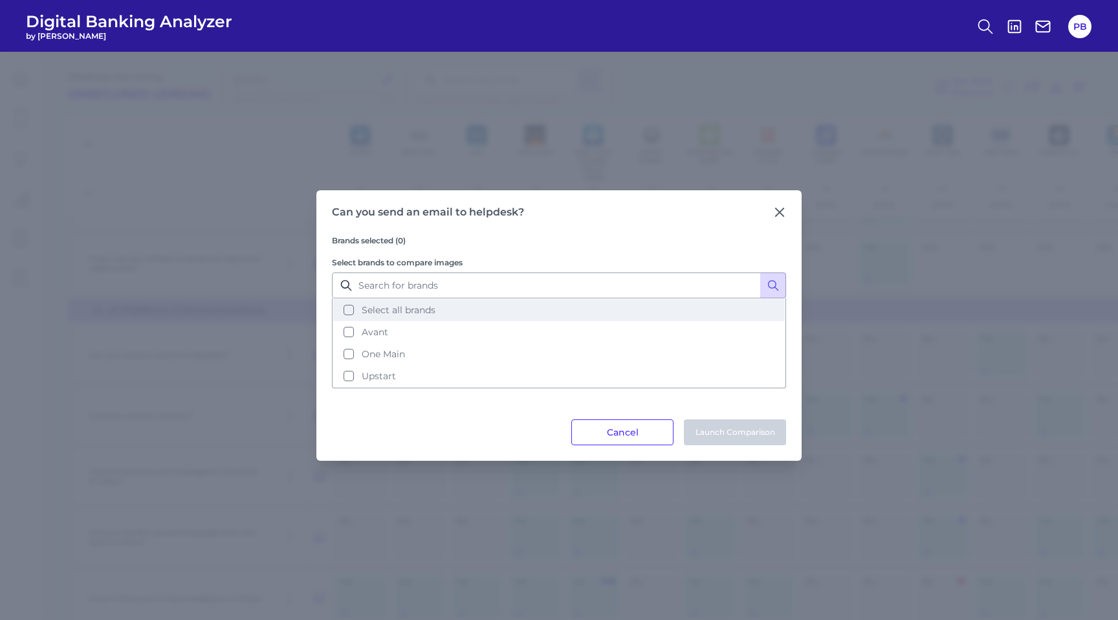
click at [351, 310] on button "Select all brands" at bounding box center [559, 310] width 452 height 22
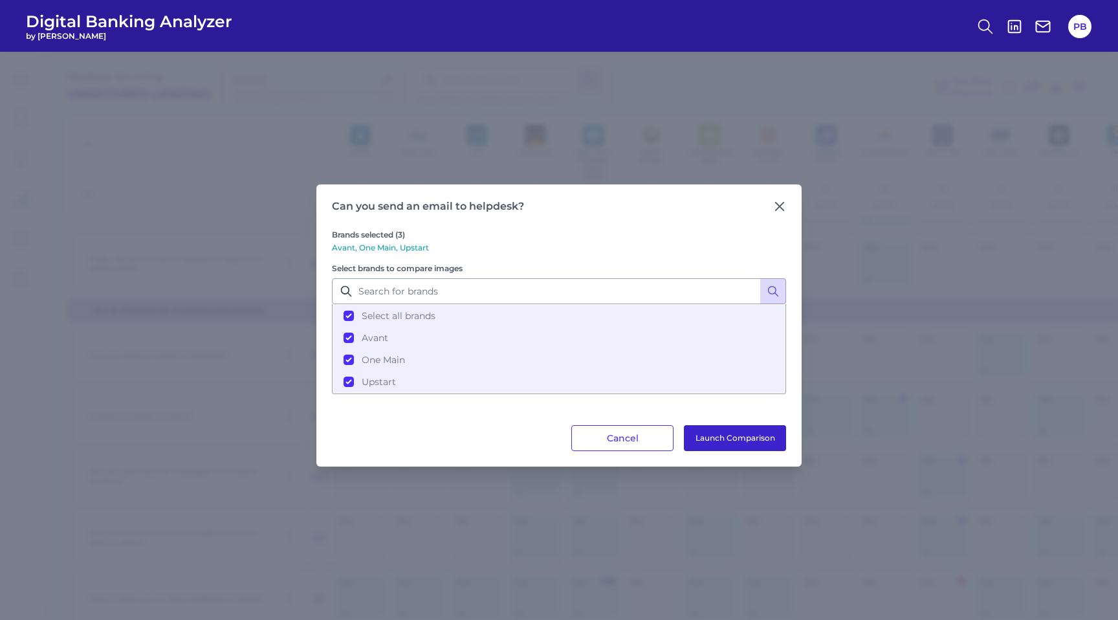
click at [726, 437] on button "Launch Comparison" at bounding box center [735, 438] width 102 height 26
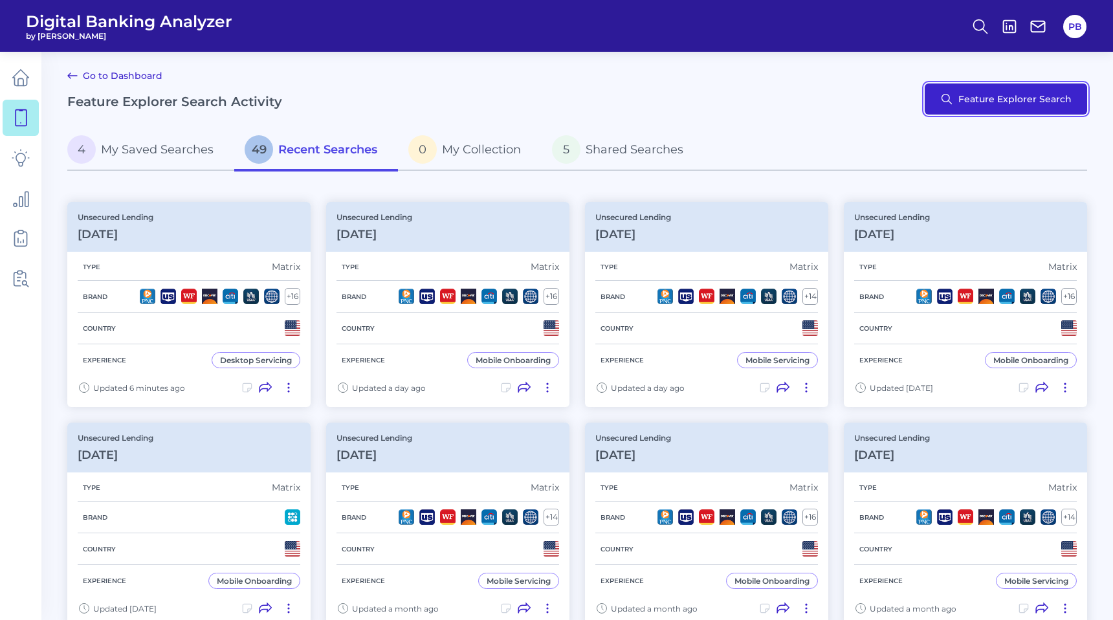
click at [1031, 104] on button "Feature Explorer Search" at bounding box center [1006, 98] width 162 height 31
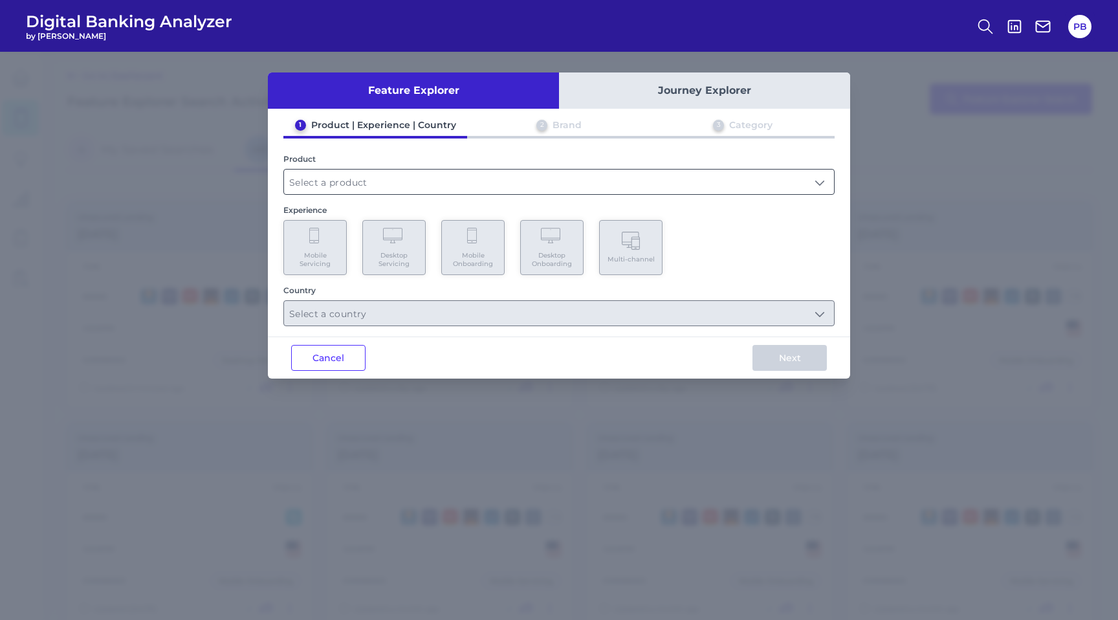
click at [569, 172] on input "text" at bounding box center [559, 182] width 550 height 25
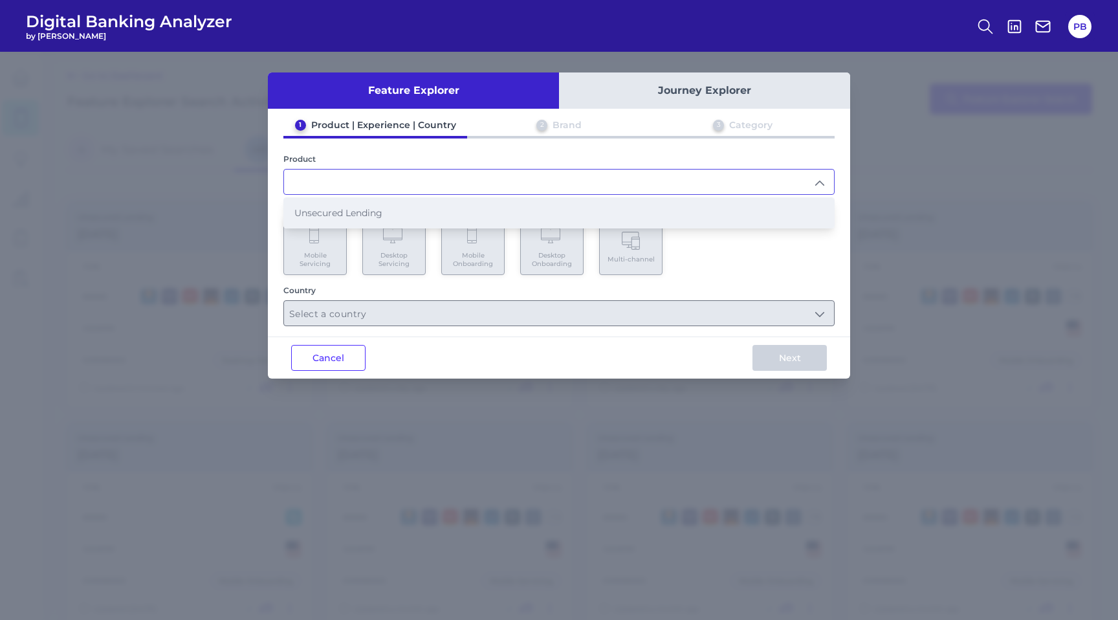
click at [530, 210] on li "Unsecured Lending" at bounding box center [559, 213] width 550 height 30
type input "Unsecured Lending"
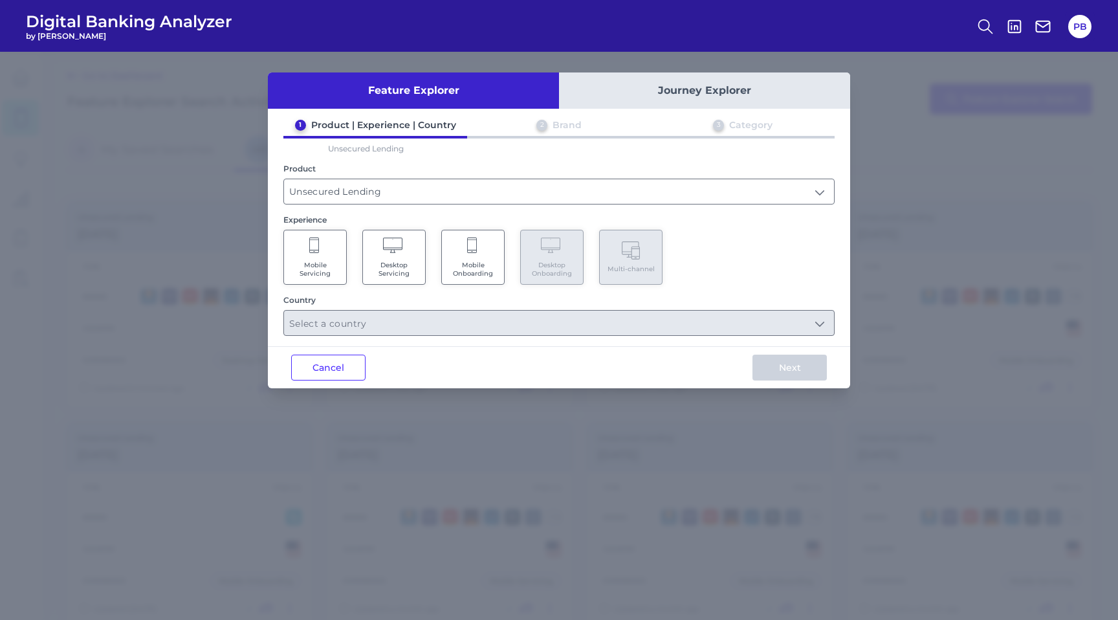
click at [400, 263] on span "Desktop Servicing" at bounding box center [393, 269] width 49 height 17
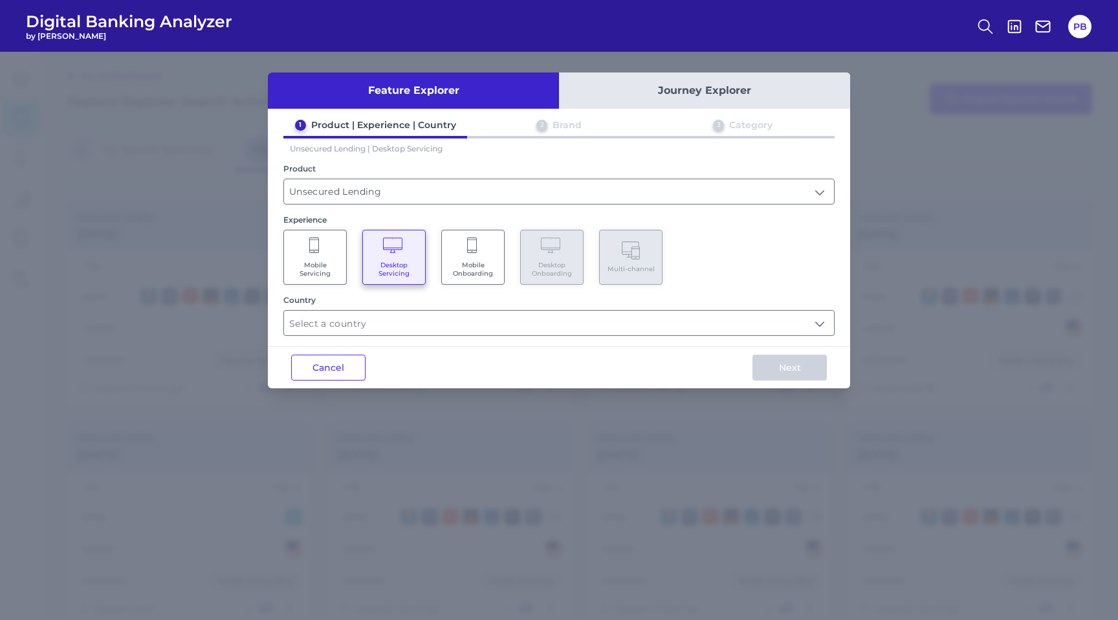
click at [465, 256] on Onboarding "Mobile Onboarding" at bounding box center [472, 257] width 63 height 55
click at [703, 317] on input "text" at bounding box center [559, 323] width 550 height 25
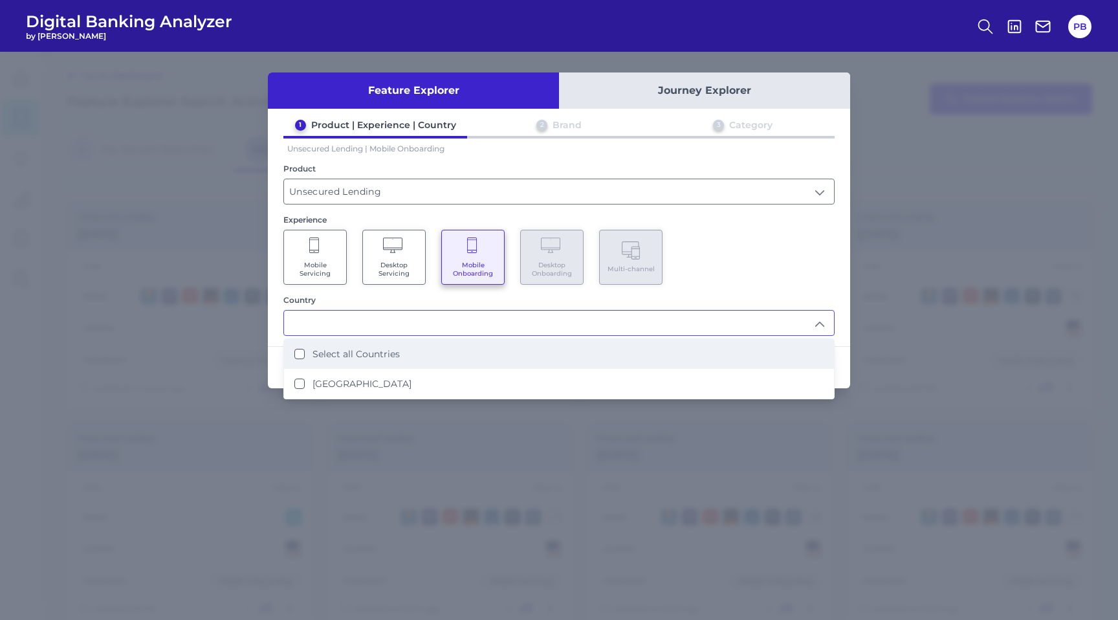
click at [536, 355] on li "Select all Countries" at bounding box center [559, 354] width 550 height 30
type input "Select all Countries"
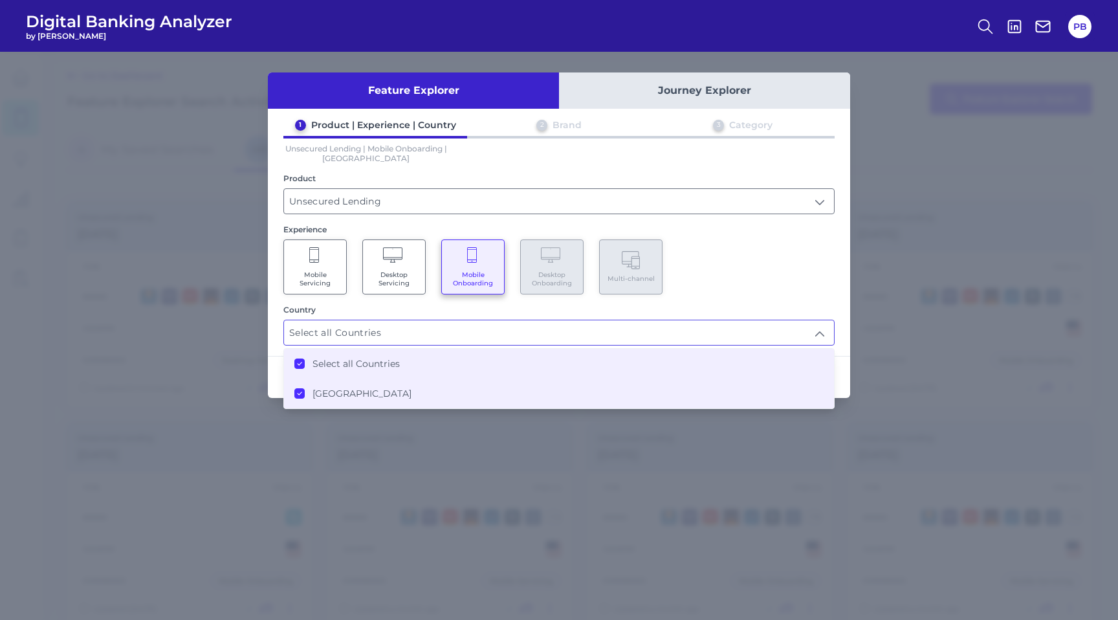
click at [310, 264] on Servicing "Mobile Servicing" at bounding box center [314, 266] width 63 height 55
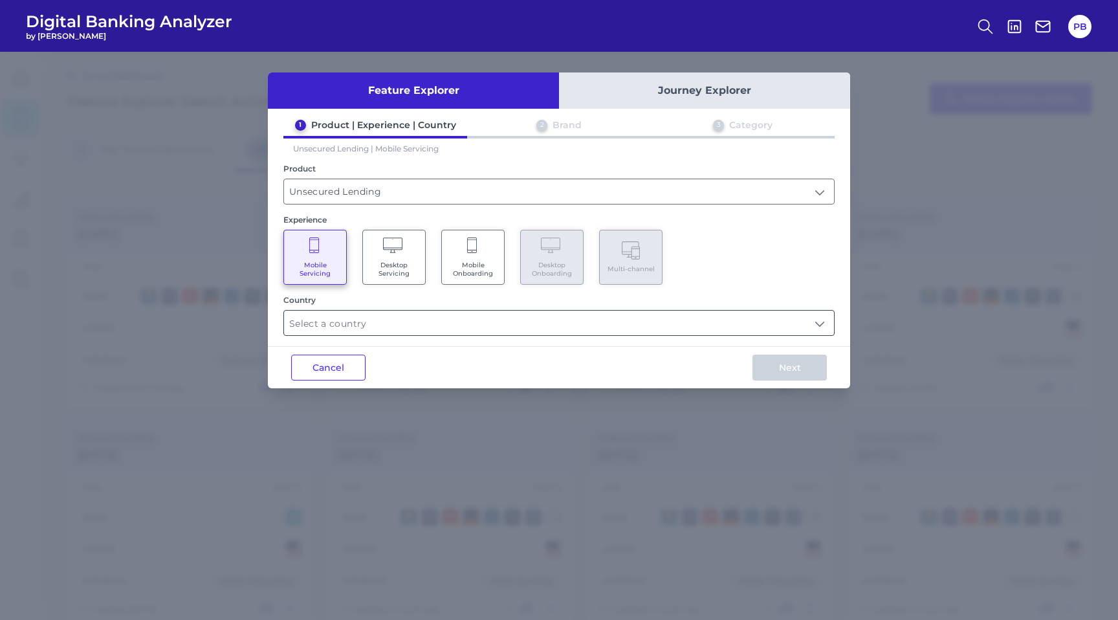
click at [332, 322] on input "text" at bounding box center [559, 323] width 550 height 25
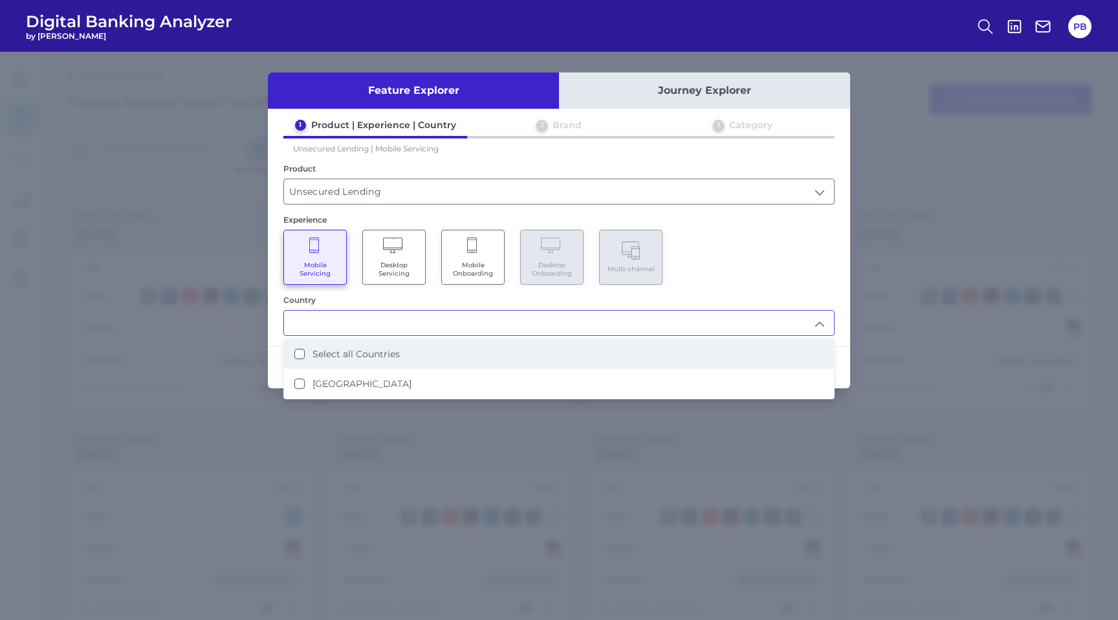
click at [331, 355] on label "Select all Countries" at bounding box center [355, 354] width 87 height 12
type input "Select all Countries"
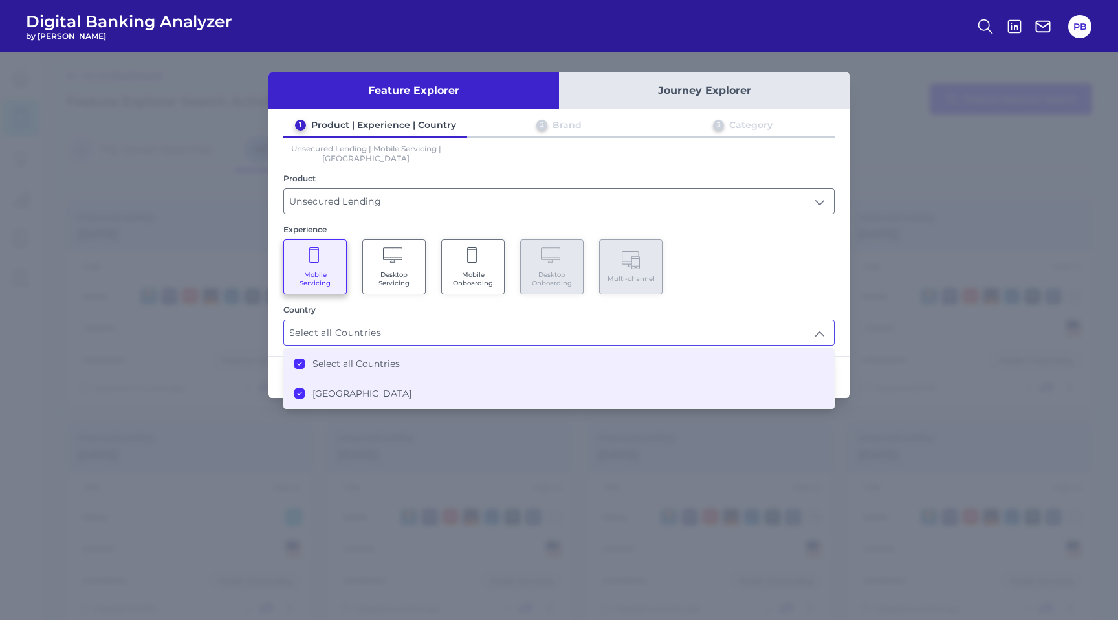
scroll to position [1, 0]
click at [755, 268] on div "Mobile Servicing Desktop Servicing Mobile Onboarding Desktop Onboarding Multi-c…" at bounding box center [558, 266] width 551 height 55
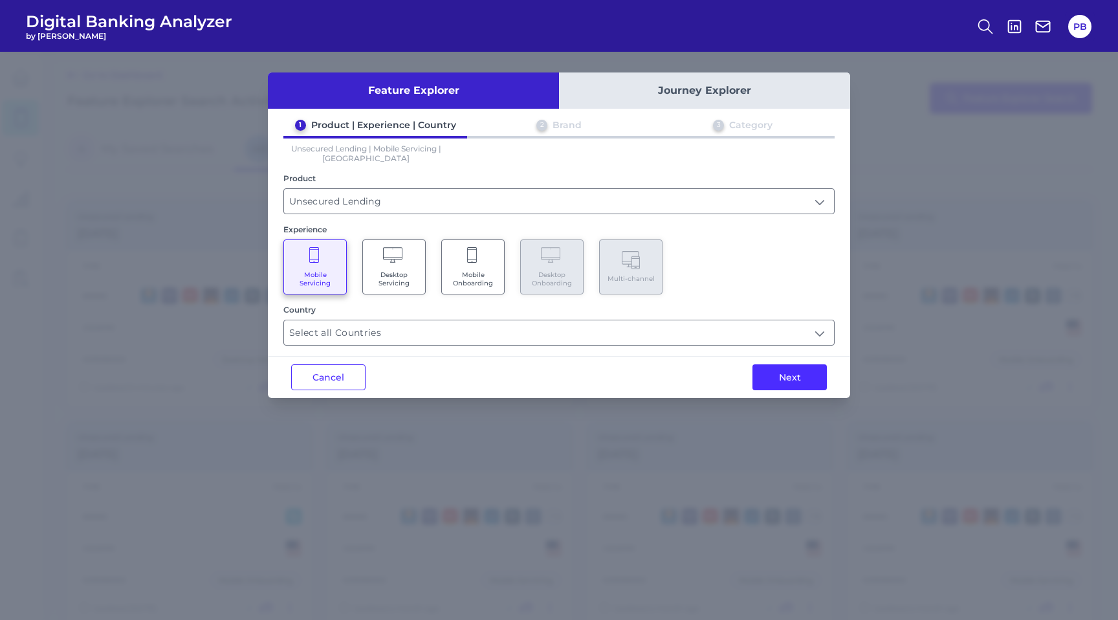
click at [394, 276] on span "Desktop Servicing" at bounding box center [393, 278] width 49 height 17
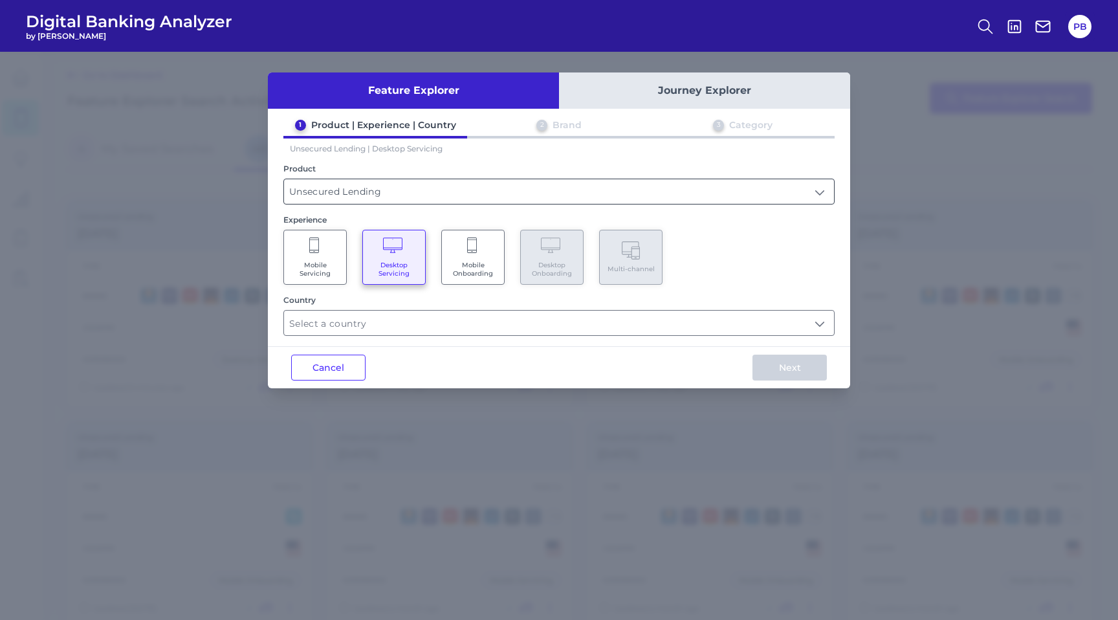
click at [428, 195] on input "Unsecured Lending" at bounding box center [559, 191] width 550 height 25
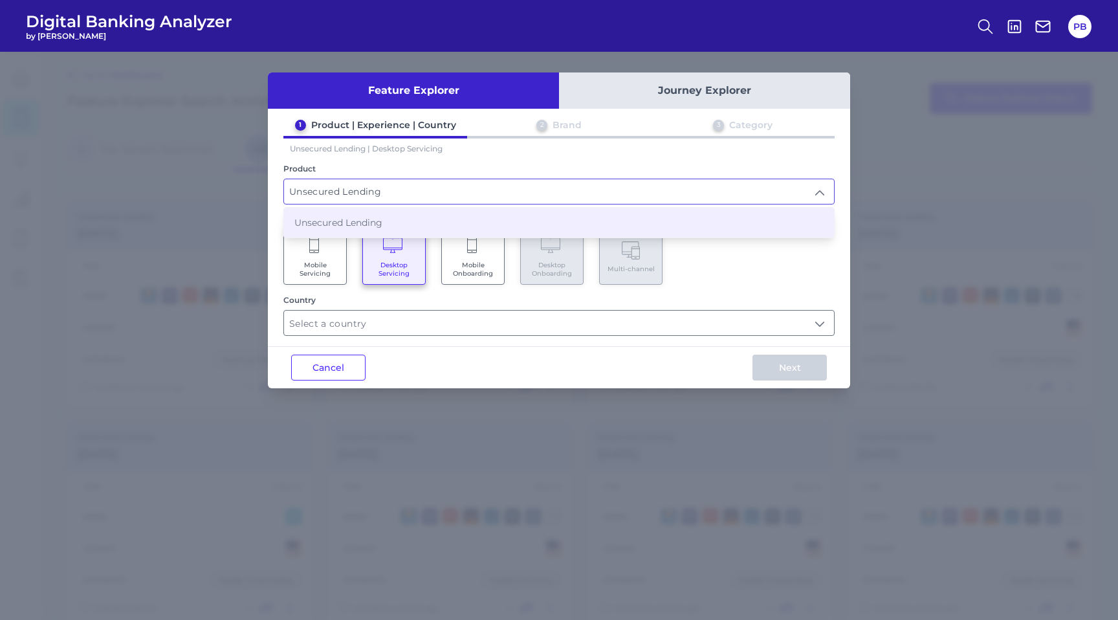
click at [695, 89] on button "Journey Explorer" at bounding box center [704, 90] width 291 height 36
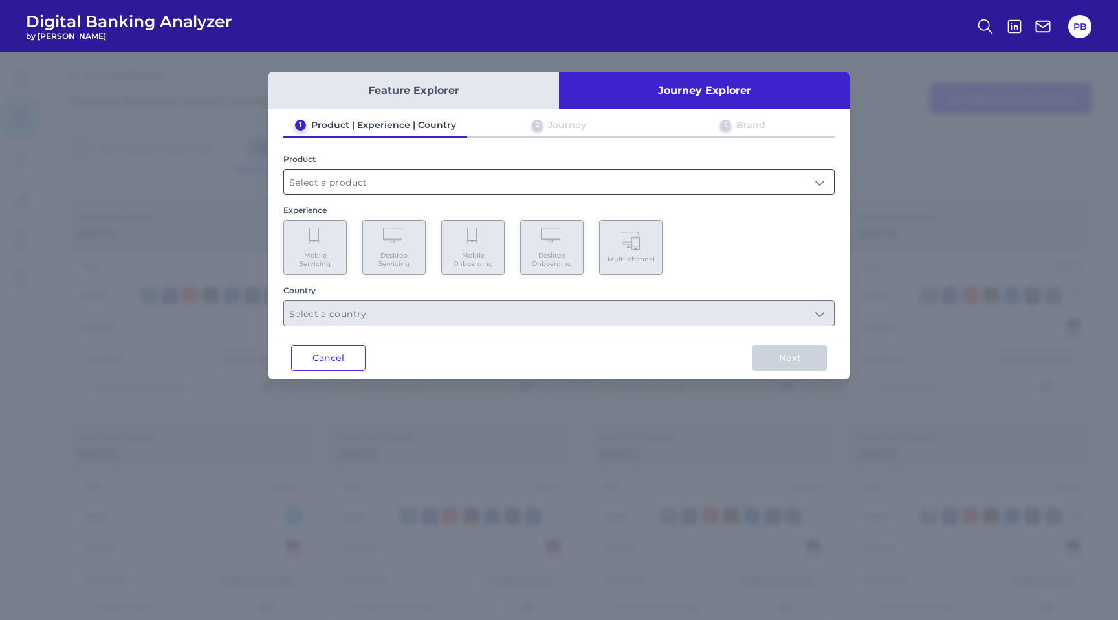
click at [642, 182] on input "text" at bounding box center [559, 182] width 550 height 25
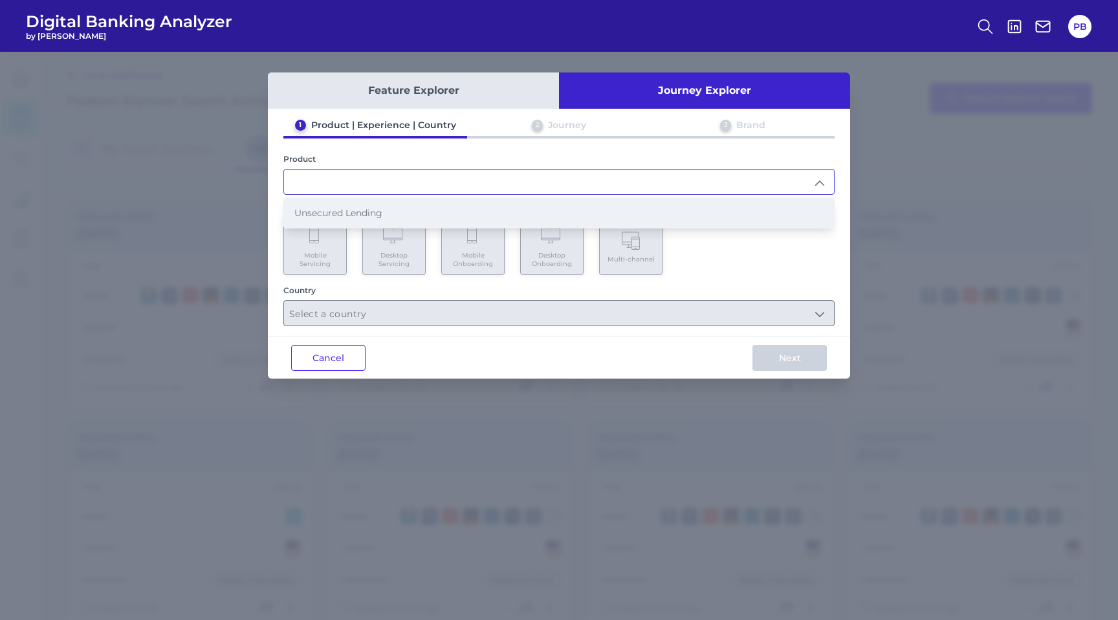
click at [622, 212] on li "Unsecured Lending" at bounding box center [559, 213] width 550 height 30
type input "Unsecured Lending"
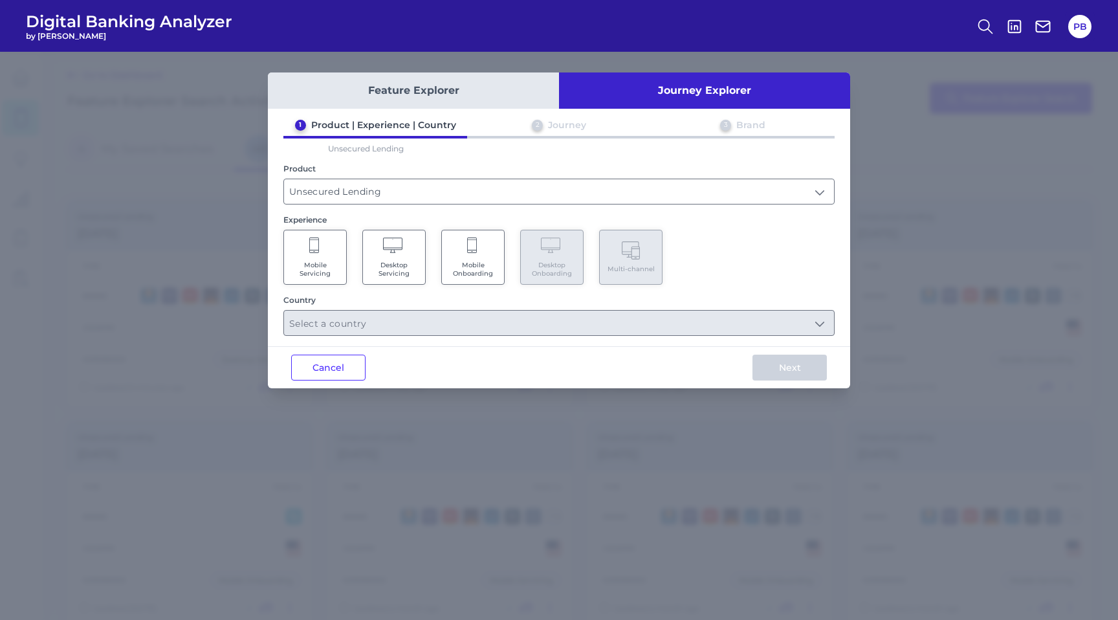
click at [466, 273] on span "Mobile Onboarding" at bounding box center [472, 269] width 49 height 17
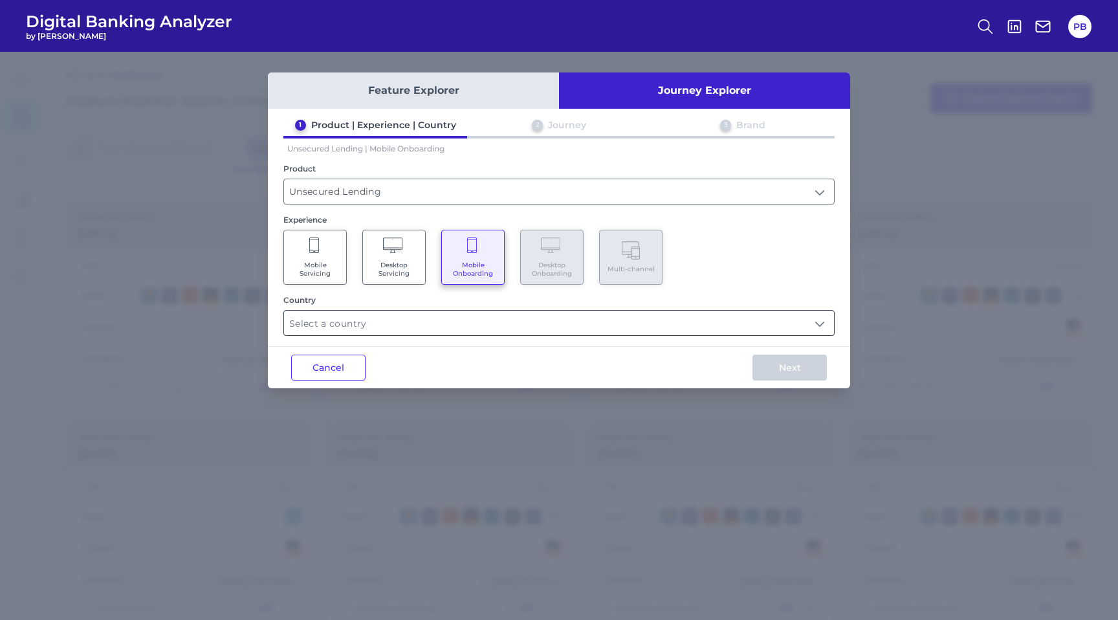
click at [472, 327] on input "text" at bounding box center [559, 323] width 550 height 25
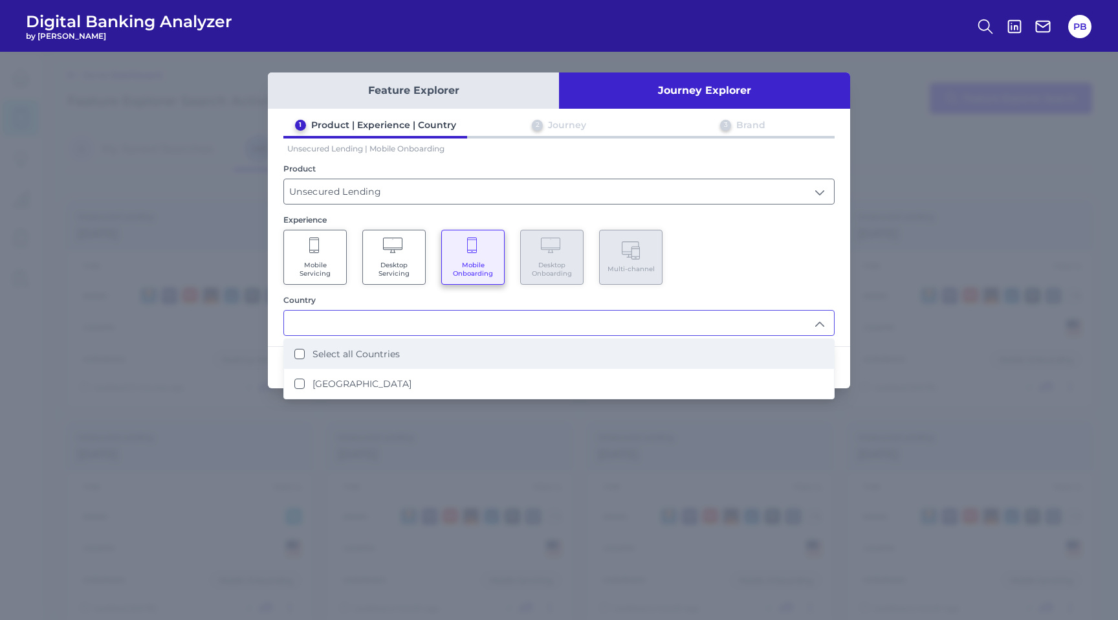
click at [461, 352] on li "Select all Countries" at bounding box center [559, 354] width 550 height 30
type input "Select all Countries"
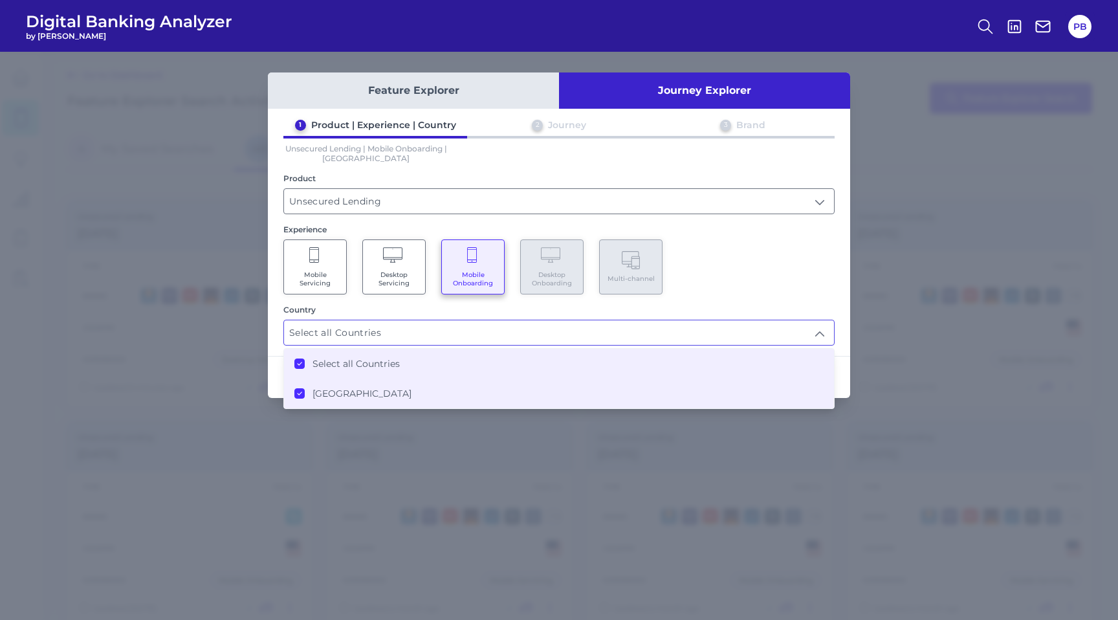
click at [808, 268] on div "Mobile Servicing Desktop Servicing Mobile Onboarding Desktop Onboarding Multi-c…" at bounding box center [558, 266] width 551 height 55
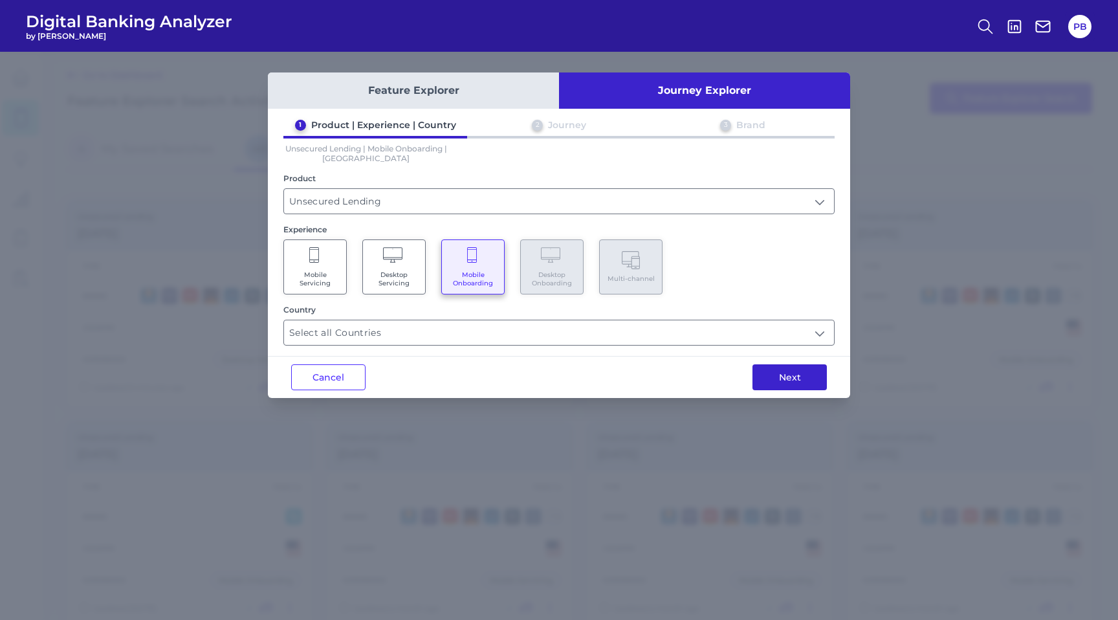
click at [769, 380] on button "Next" at bounding box center [789, 377] width 74 height 26
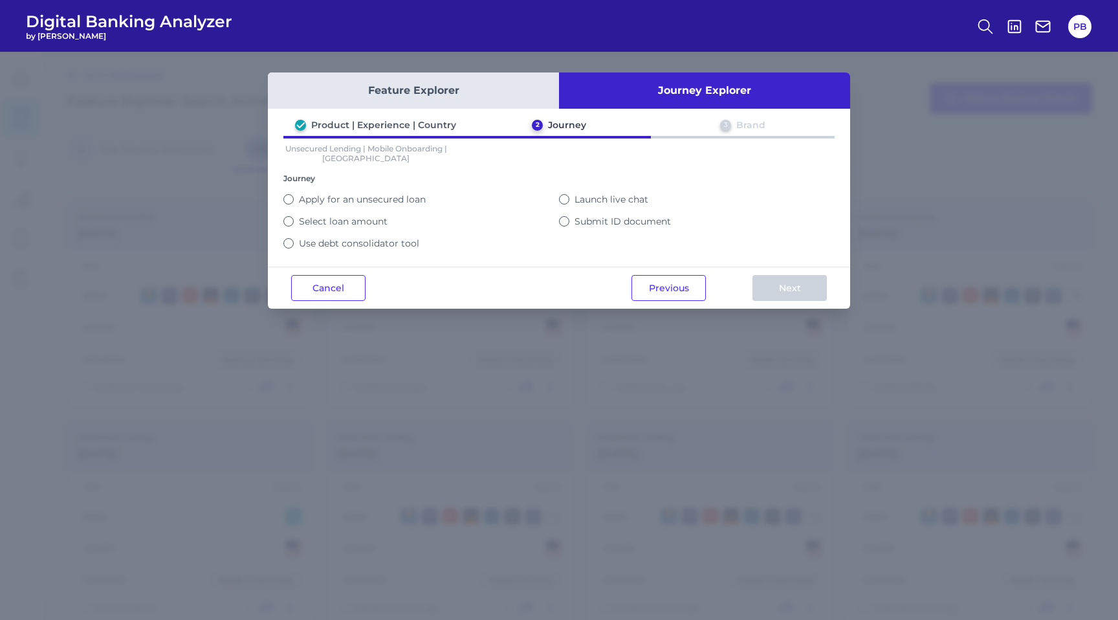
click at [287, 199] on button "Apply for an unsecured loan" at bounding box center [288, 199] width 10 height 10
click at [289, 222] on button "Select loan amount" at bounding box center [288, 221] width 10 height 10
click at [288, 196] on button "Apply for an unsecured loan" at bounding box center [288, 199] width 10 height 10
click at [800, 285] on button "Next" at bounding box center [789, 288] width 74 height 26
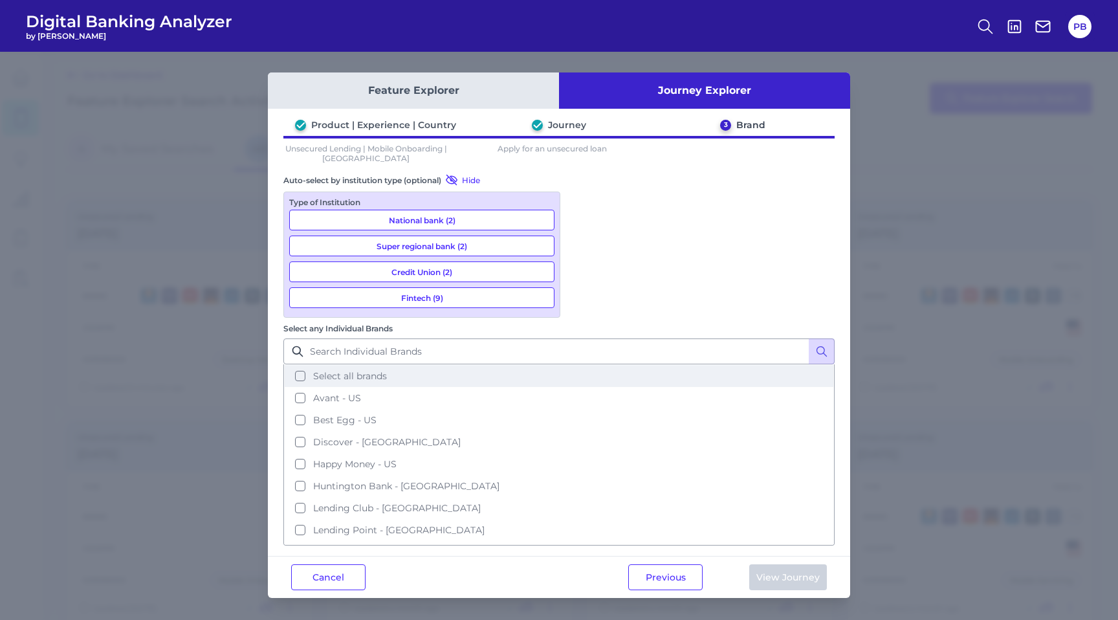
click at [583, 365] on button "Select all brands" at bounding box center [559, 376] width 549 height 22
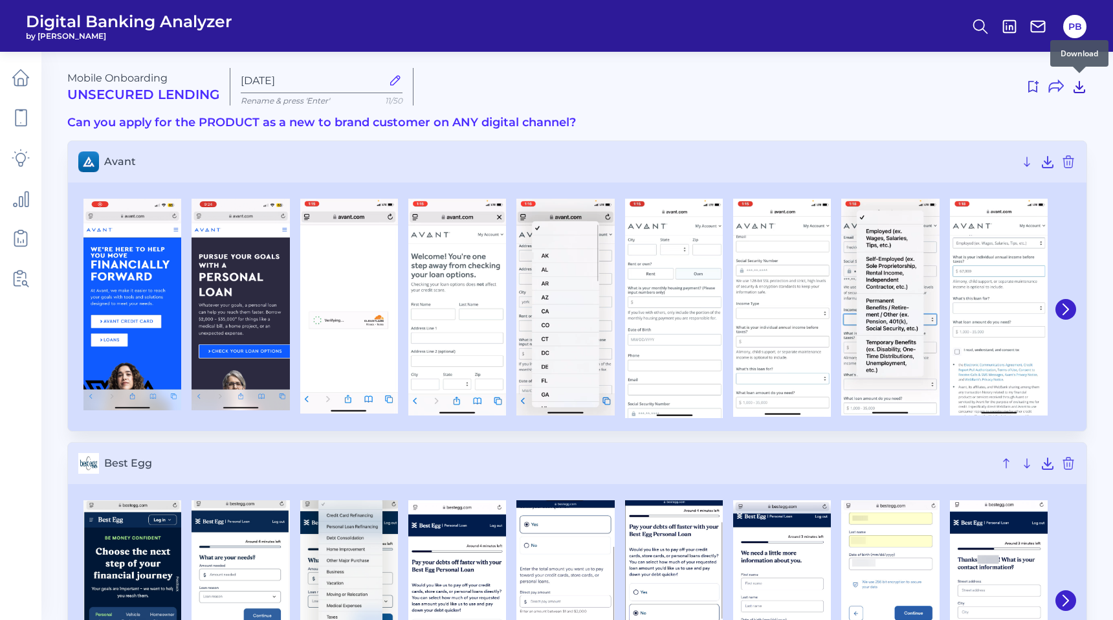
click at [1082, 89] on icon at bounding box center [1079, 87] width 16 height 16
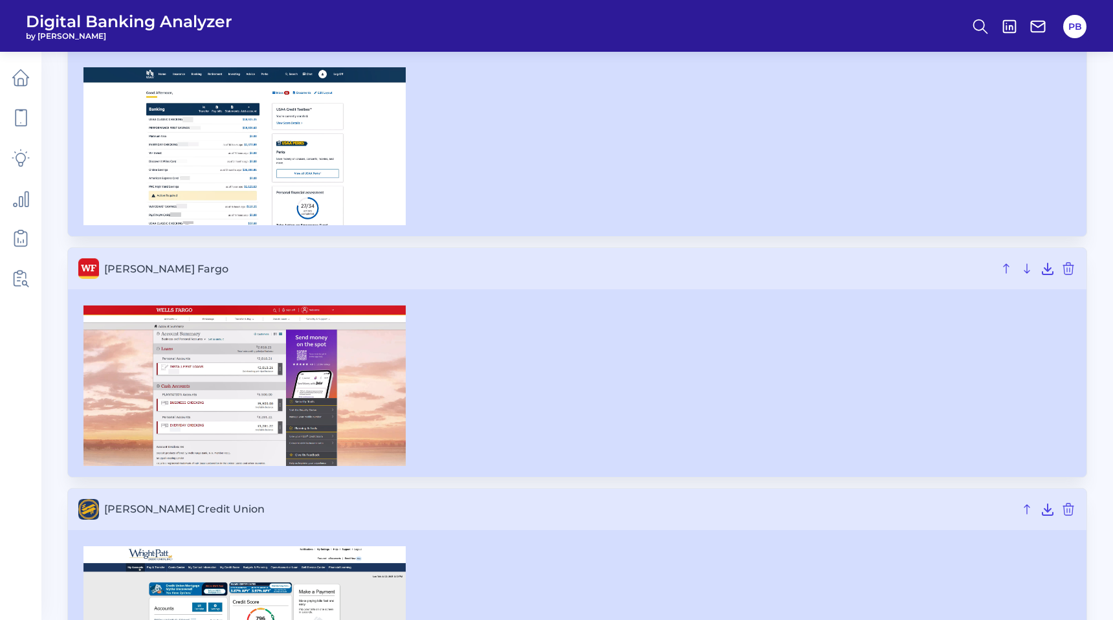
scroll to position [4898, 0]
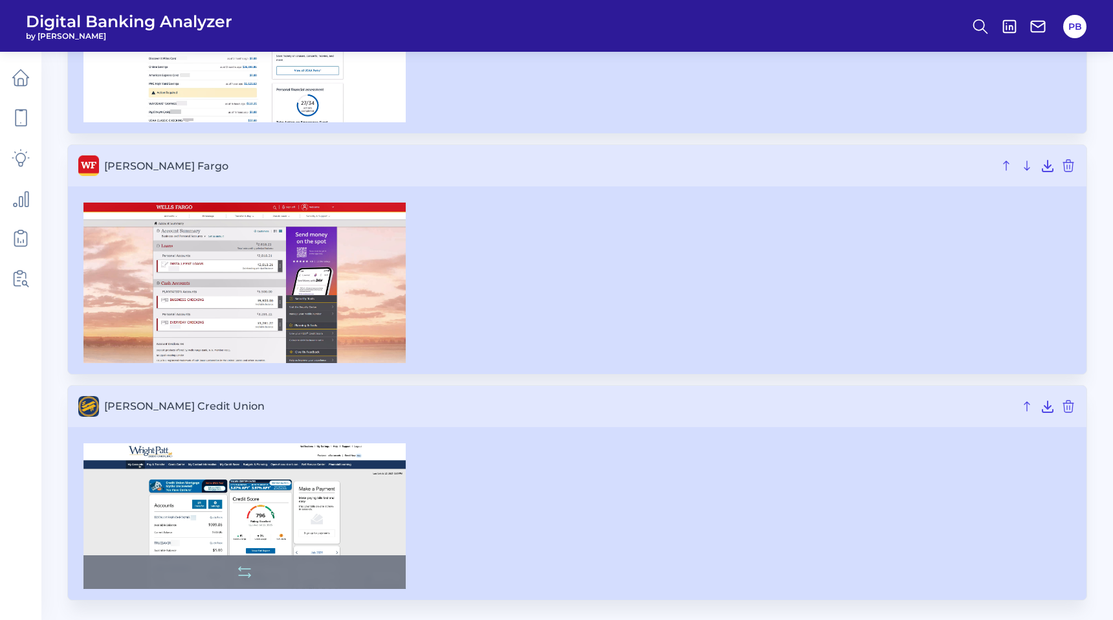
click at [294, 511] on img at bounding box center [244, 516] width 322 height 146
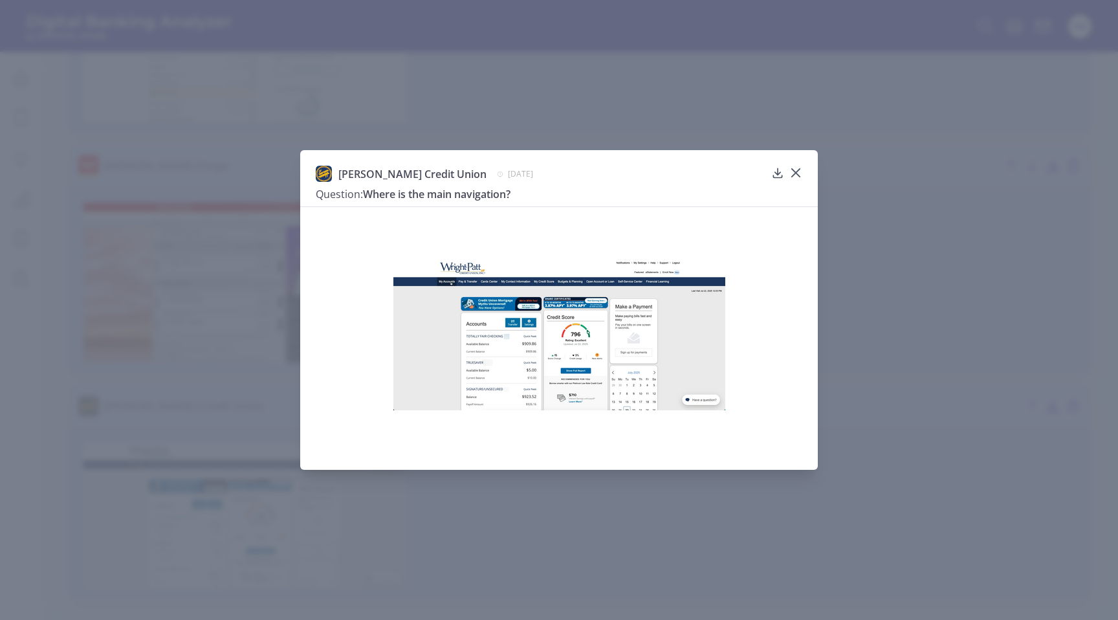
click at [618, 338] on img at bounding box center [559, 334] width 332 height 151
click at [794, 176] on div at bounding box center [795, 181] width 13 height 13
click at [797, 173] on icon at bounding box center [795, 172] width 13 height 13
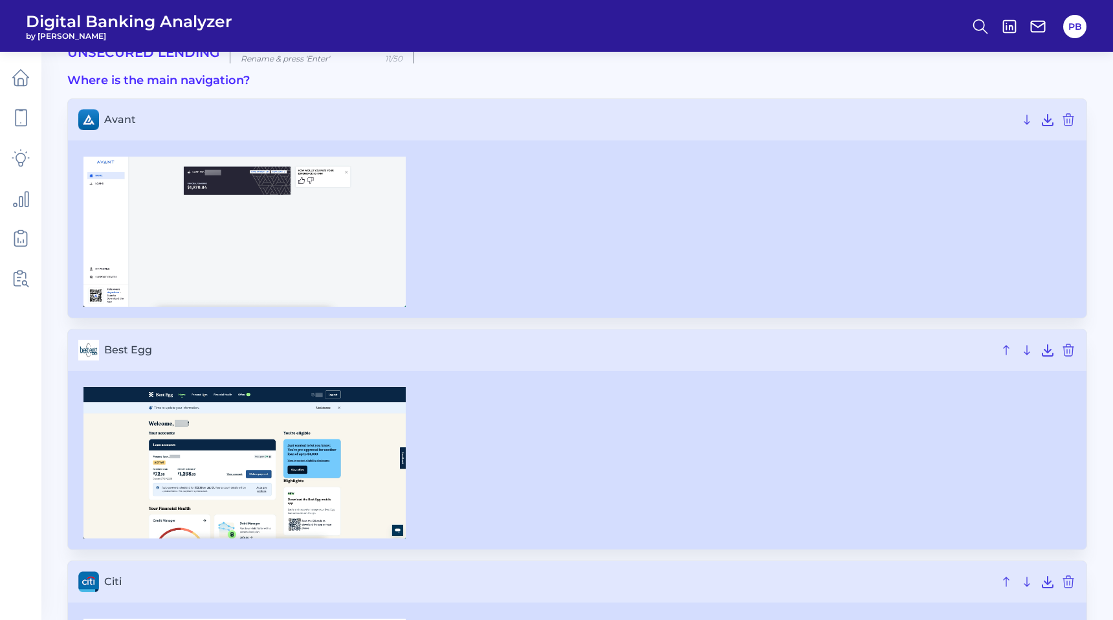
scroll to position [0, 0]
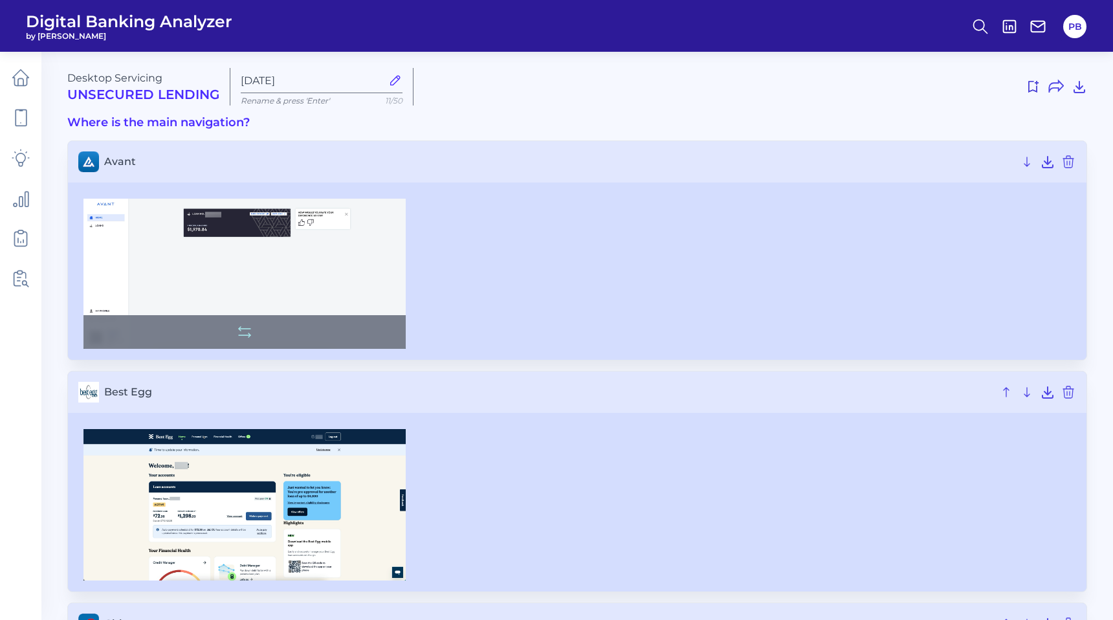
click at [305, 299] on img at bounding box center [244, 274] width 322 height 150
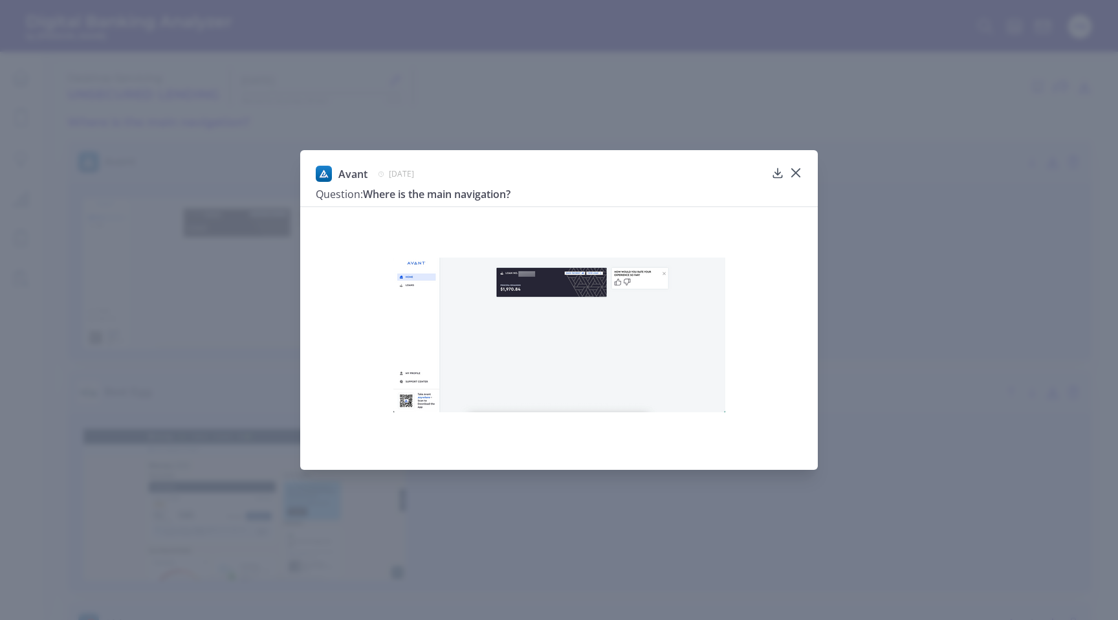
click at [641, 355] on img at bounding box center [559, 334] width 332 height 155
click at [796, 177] on div at bounding box center [795, 181] width 13 height 13
click at [797, 174] on icon at bounding box center [796, 173] width 8 height 8
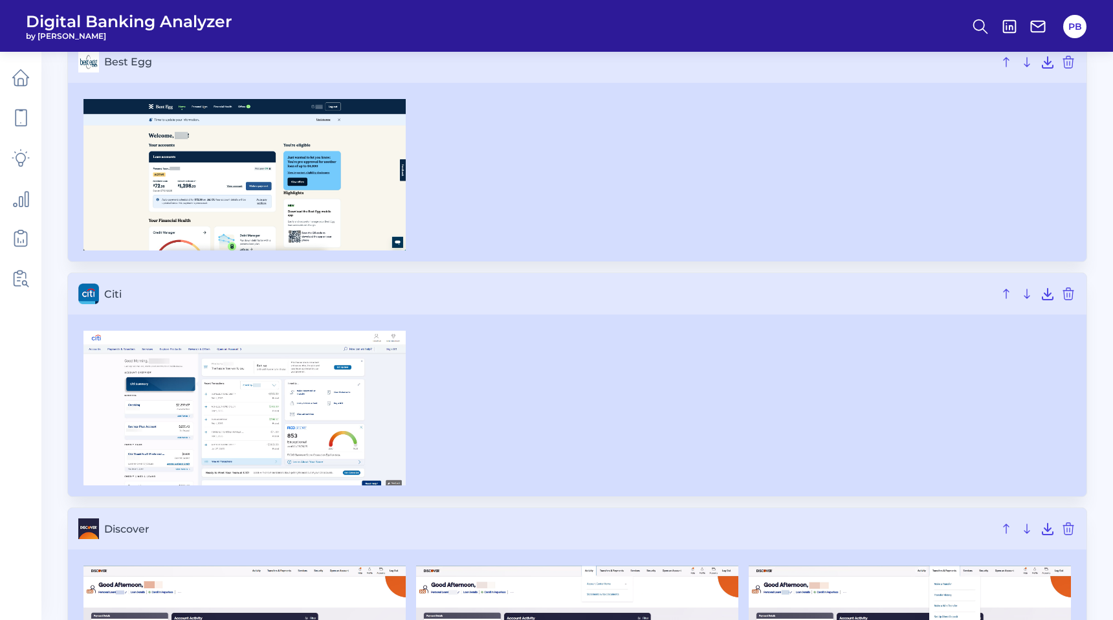
scroll to position [257, 0]
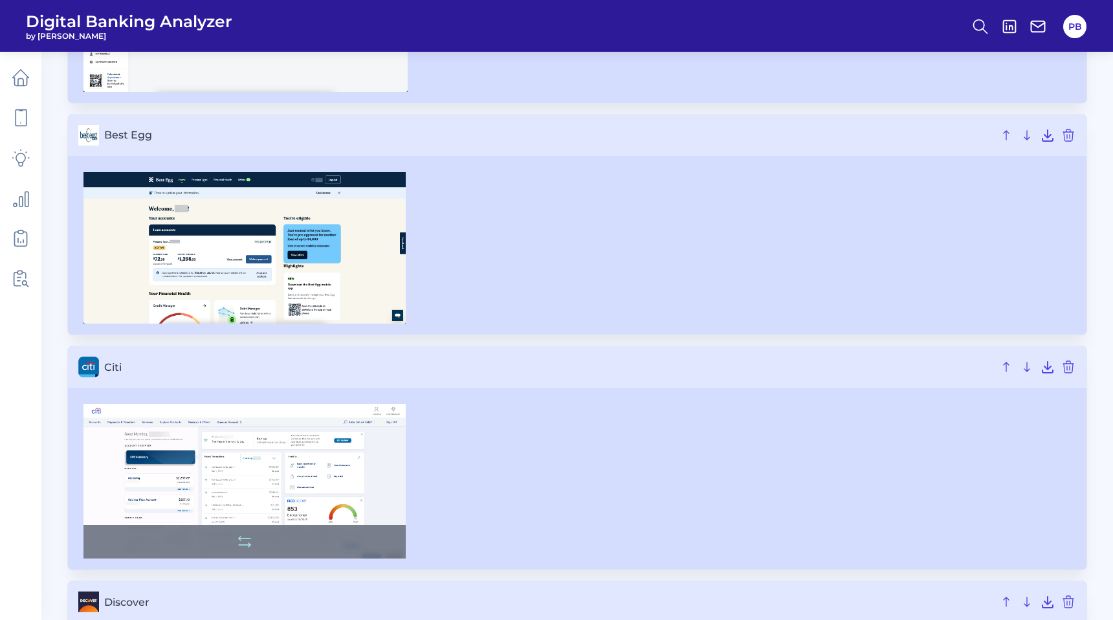
click at [308, 473] on img at bounding box center [244, 481] width 322 height 155
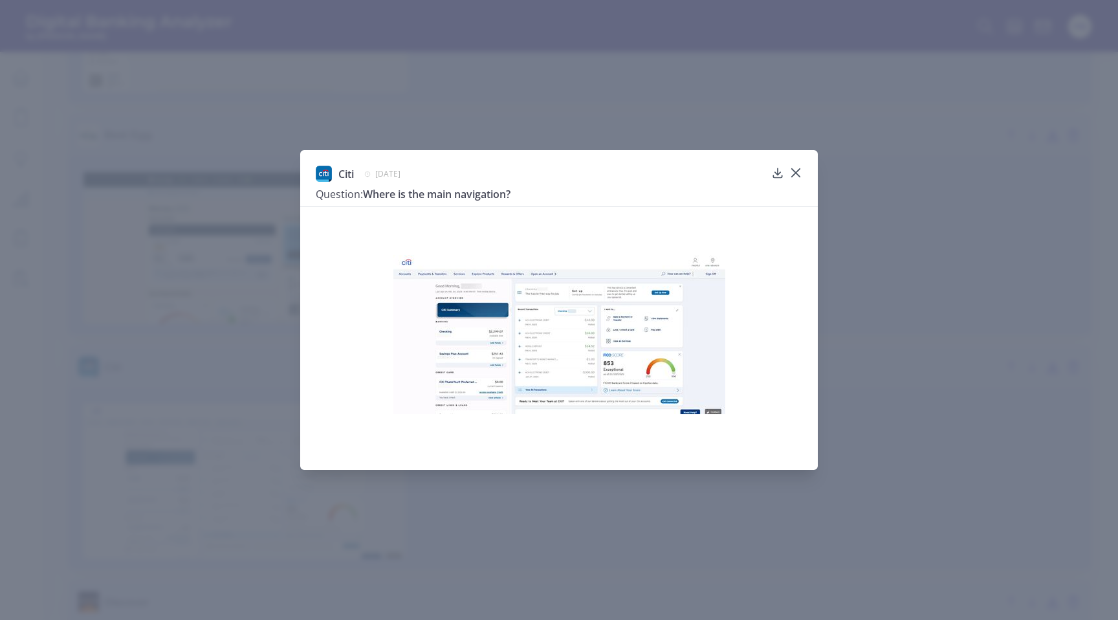
click at [580, 353] on img at bounding box center [559, 334] width 332 height 159
click at [801, 170] on icon at bounding box center [795, 172] width 13 height 13
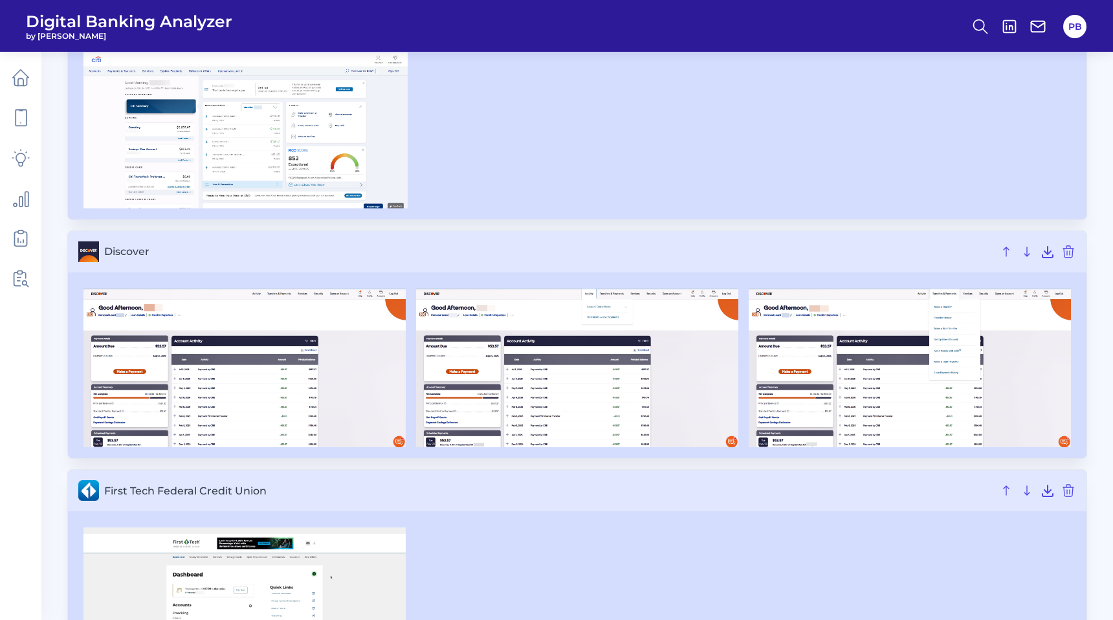
scroll to position [0, 0]
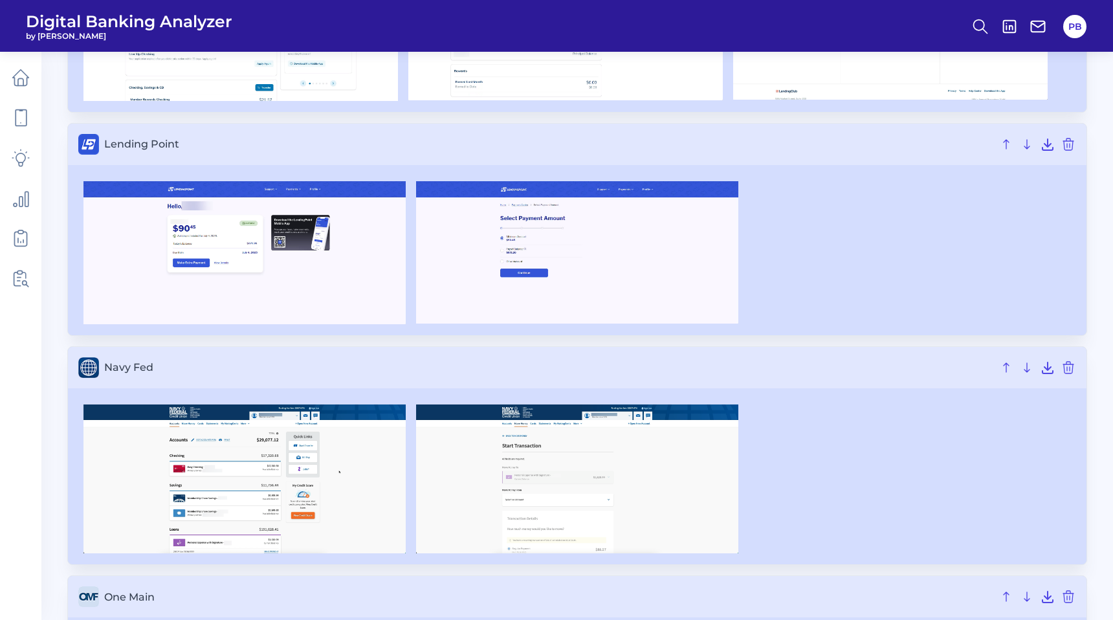
scroll to position [2251, 0]
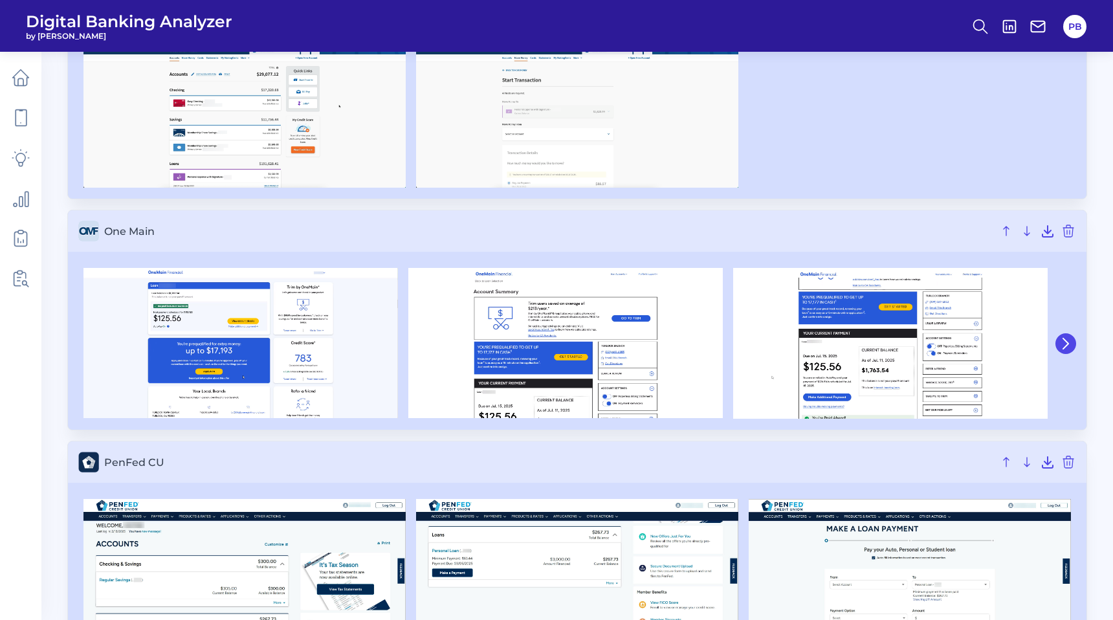
click at [1065, 344] on icon at bounding box center [1066, 344] width 12 height 12
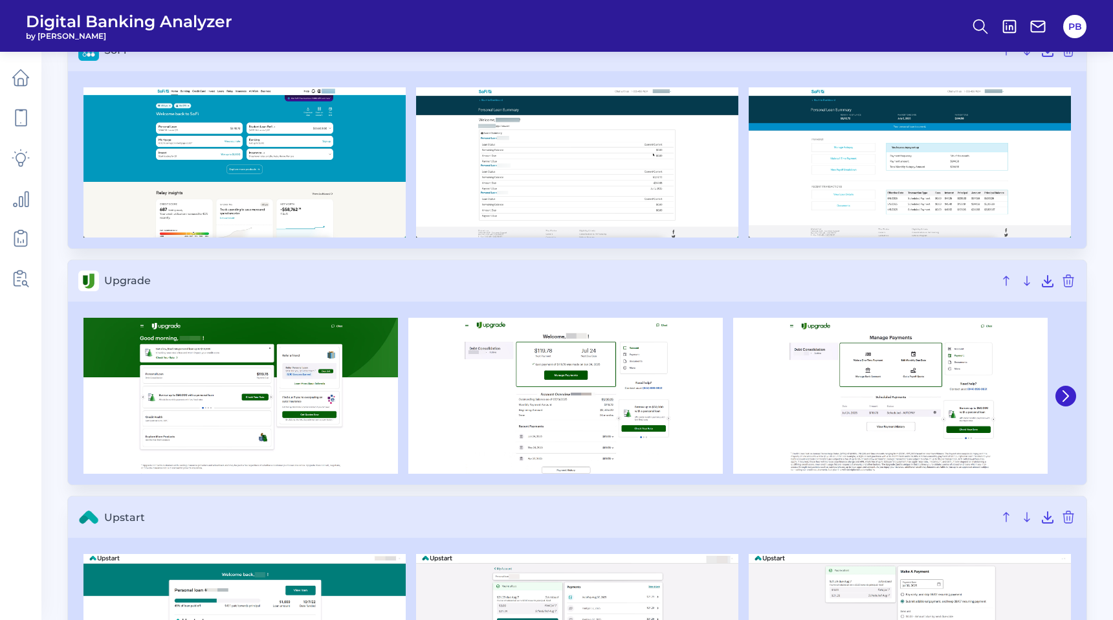
scroll to position [3151, 0]
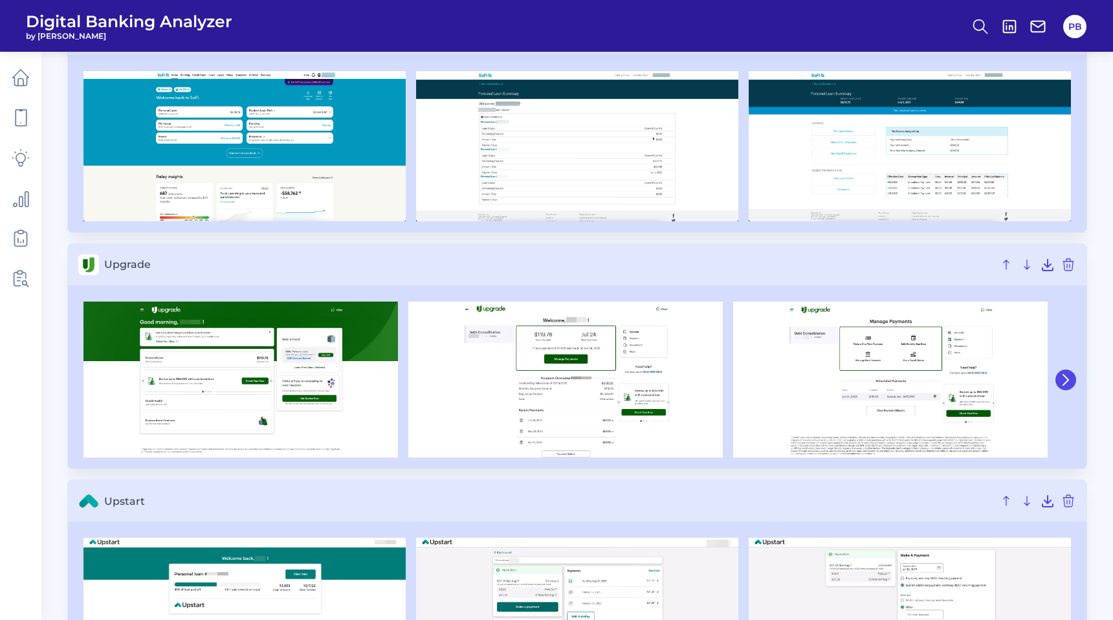
click at [1065, 380] on icon at bounding box center [1066, 380] width 12 height 12
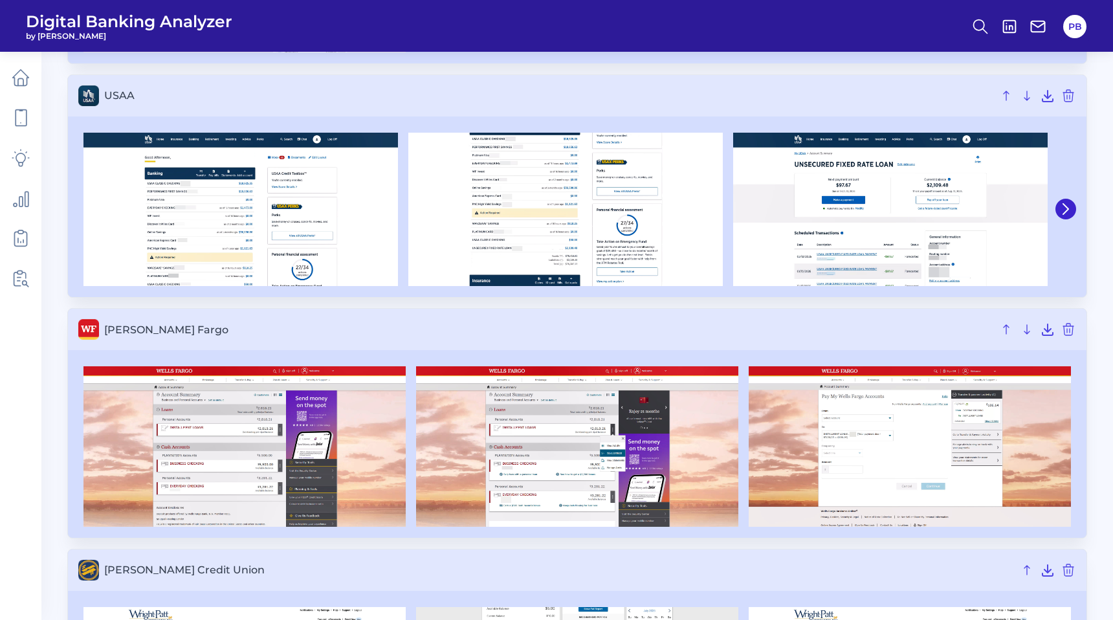
scroll to position [4195, 0]
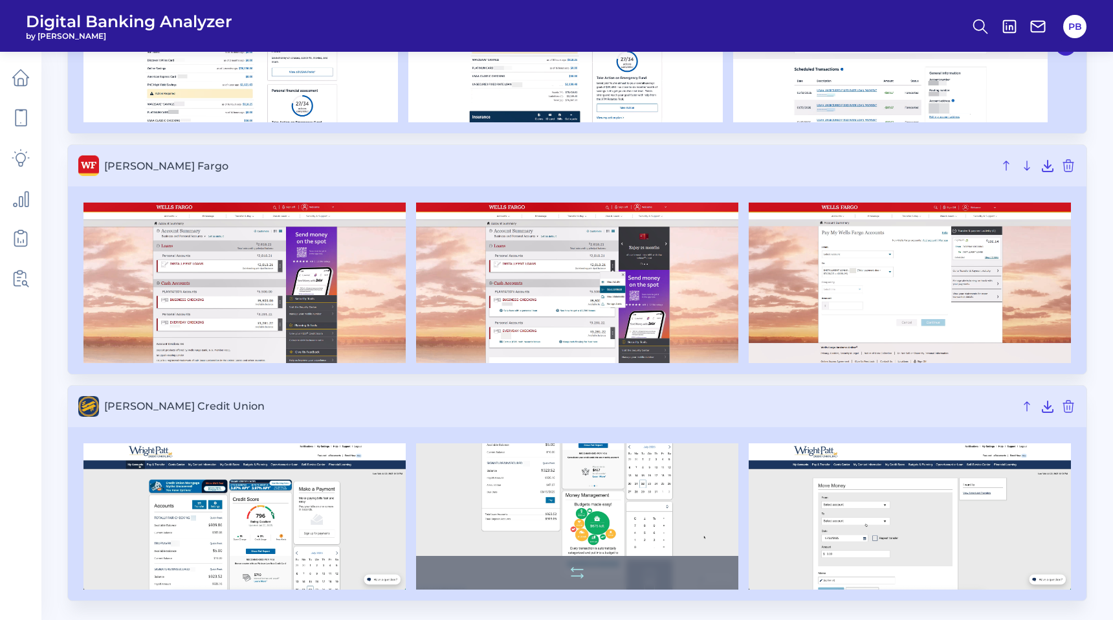
click at [595, 518] on img at bounding box center [577, 516] width 322 height 146
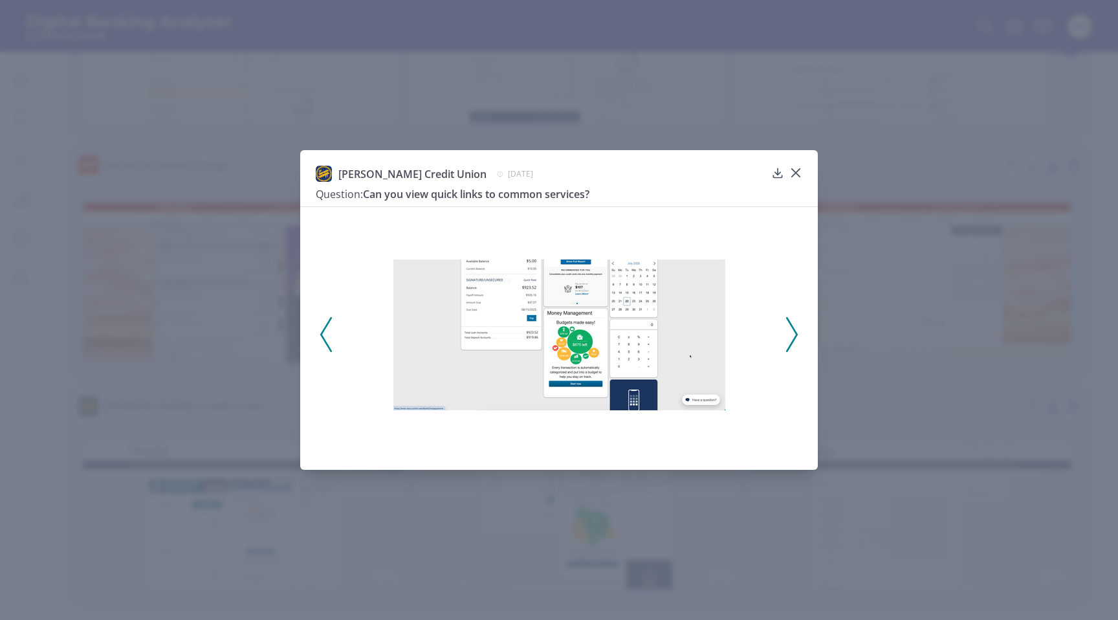
click at [525, 527] on div "Wright-Patt Credit Union July 22, 2025 Question: Can you view quick links to co…" at bounding box center [559, 310] width 1118 height 620
click at [798, 175] on div at bounding box center [795, 181] width 13 height 13
click at [800, 169] on icon at bounding box center [796, 173] width 8 height 8
